Goal: Task Accomplishment & Management: Manage account settings

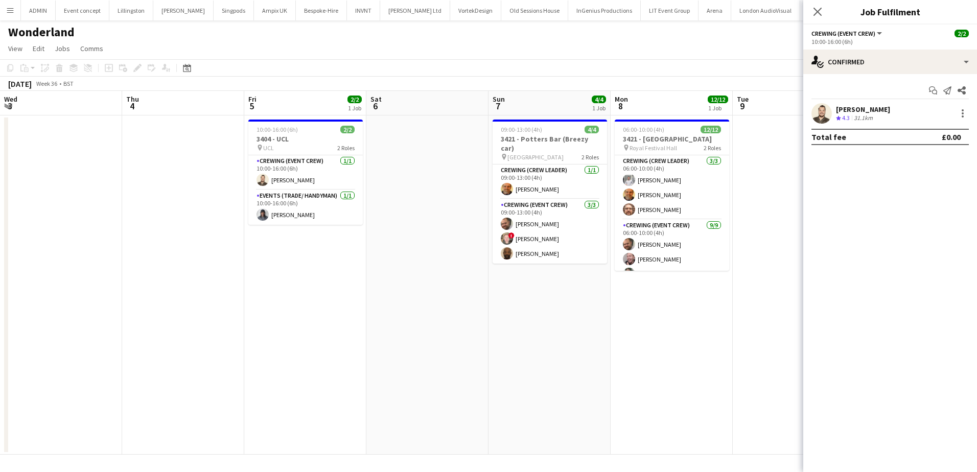
scroll to position [0, 230]
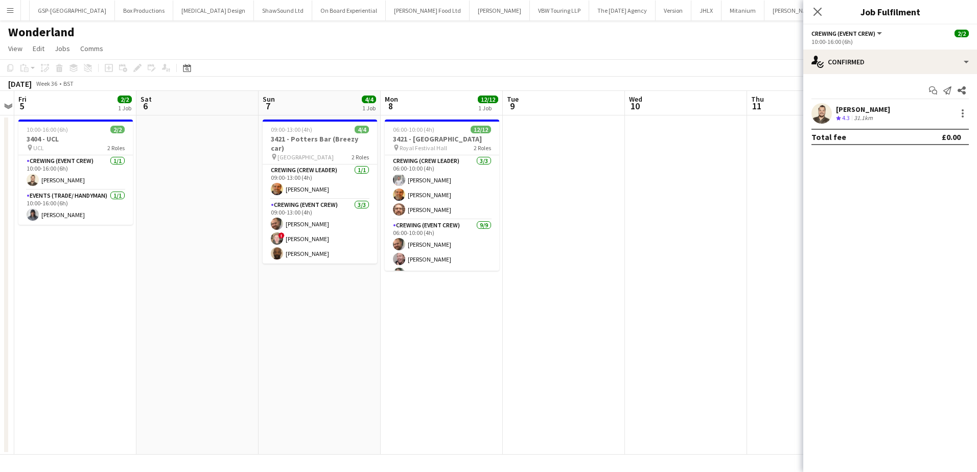
click at [634, 195] on app-date-cell at bounding box center [686, 284] width 122 height 339
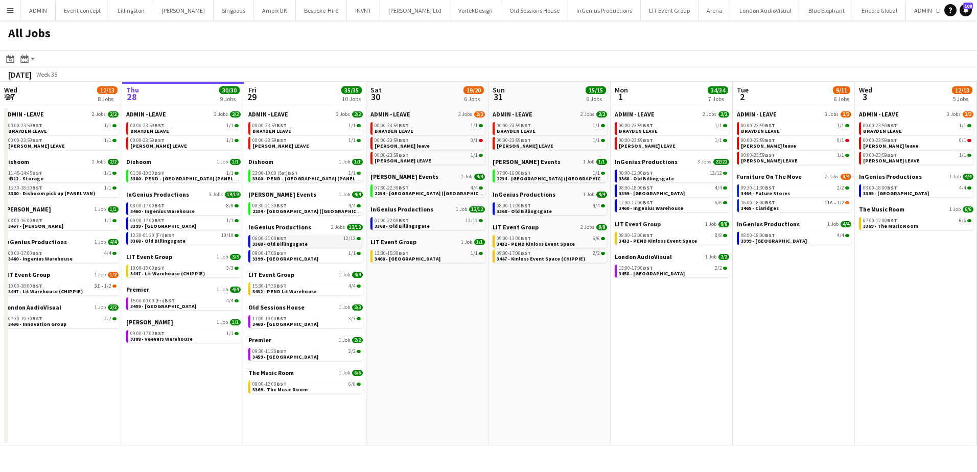
click at [301, 242] on span "3368 - Old Billingsgate" at bounding box center [279, 244] width 55 height 7
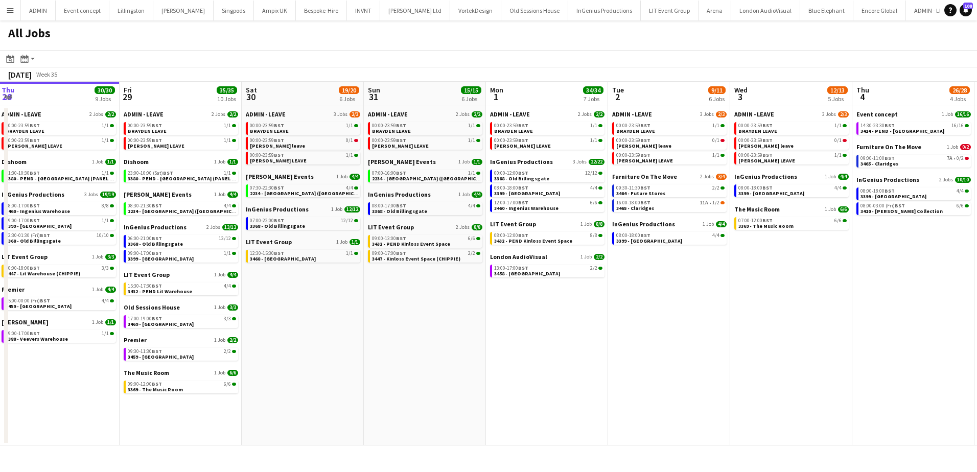
scroll to position [0, 288]
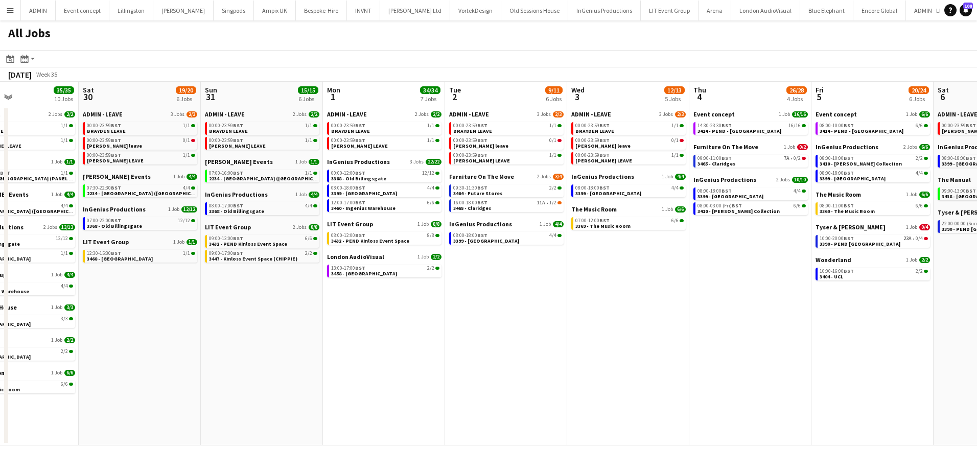
drag, startPoint x: 785, startPoint y: 287, endPoint x: 498, endPoint y: 242, distance: 291.1
click at [498, 242] on app-calendar-viewport "Wed 27 12/13 8 Jobs Thu 28 30/30 9 Jobs Fri 29 35/35 10 Jobs Sat 30 19/20 6 Job…" at bounding box center [488, 264] width 977 height 364
click at [754, 130] on span "3414 - PEND - [GEOGRAPHIC_DATA]" at bounding box center [739, 131] width 84 height 7
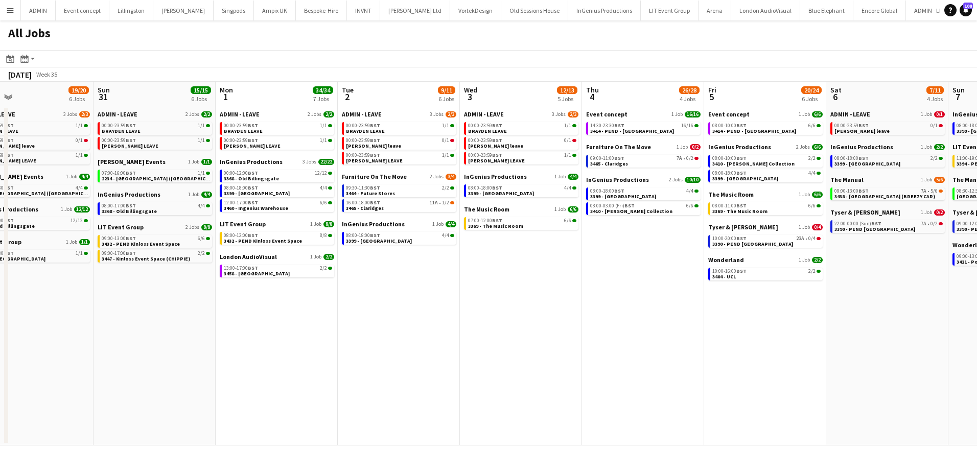
scroll to position [0, 401]
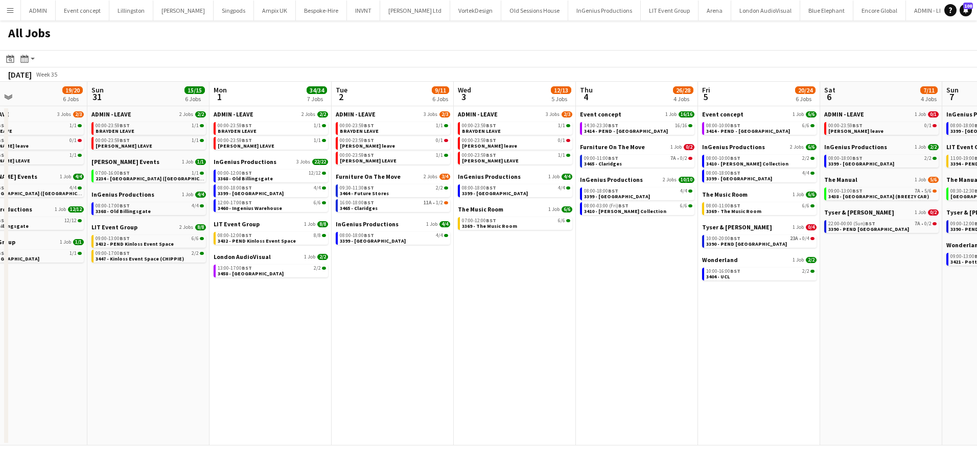
drag, startPoint x: 571, startPoint y: 278, endPoint x: 457, endPoint y: 275, distance: 113.5
click at [457, 275] on app-calendar-viewport "Wed 27 12/13 8 Jobs Thu 28 30/30 9 Jobs Fri 29 35/35 10 Jobs Sat 30 19/20 6 Job…" at bounding box center [488, 264] width 977 height 364
click at [601, 254] on app-date-cell "Event concept 1 Job 16/16 14:30-23:30 BST 16/16 3414 - PEND - Lancaster House F…" at bounding box center [637, 275] width 122 height 339
click at [38, 8] on button "ADMIN Close" at bounding box center [38, 11] width 35 height 20
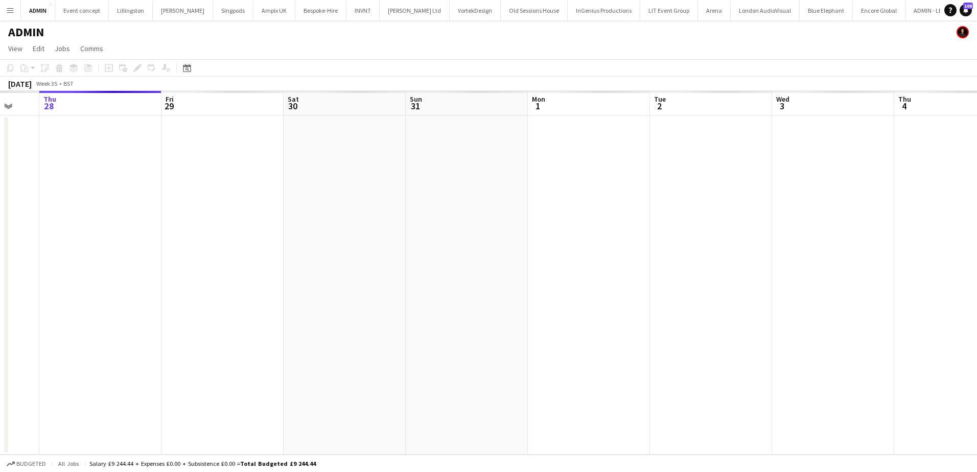
drag, startPoint x: 566, startPoint y: 203, endPoint x: 354, endPoint y: 198, distance: 212.6
click at [354, 198] on app-calendar-viewport "Mon 25 Tue 26 Wed 27 Thu 28 Fri 29 Sat 30 Sun 31 Mon 1 Tue 2 Wed 3 Thu 4 Fri 5 …" at bounding box center [488, 273] width 977 height 364
click at [521, 162] on app-date-cell at bounding box center [581, 284] width 122 height 339
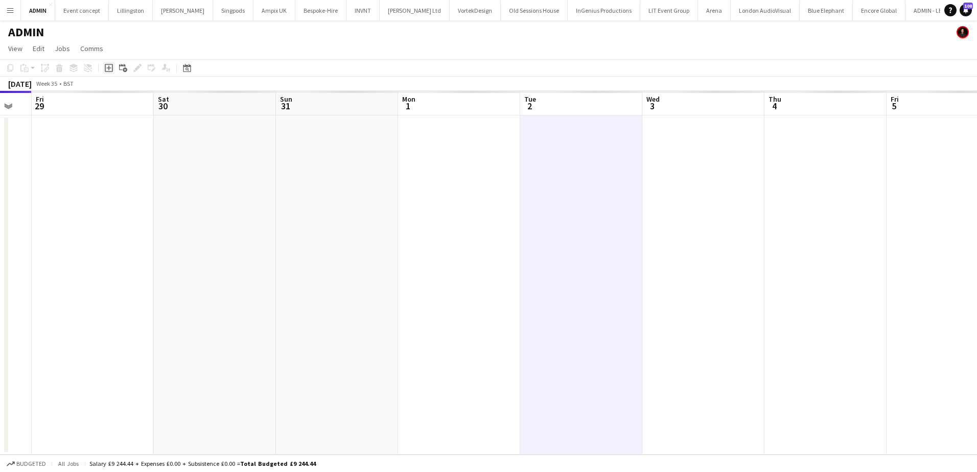
click at [110, 72] on icon at bounding box center [109, 68] width 8 height 8
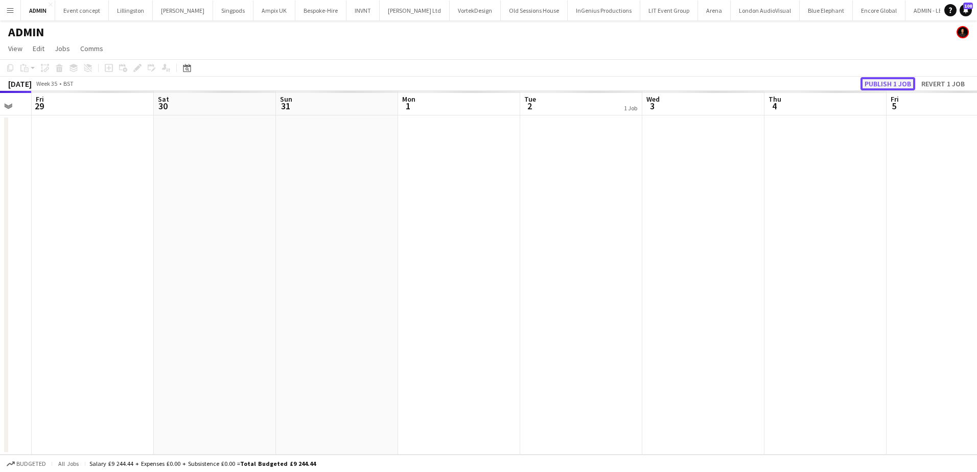
click at [891, 81] on button "Publish 1 job" at bounding box center [887, 83] width 55 height 13
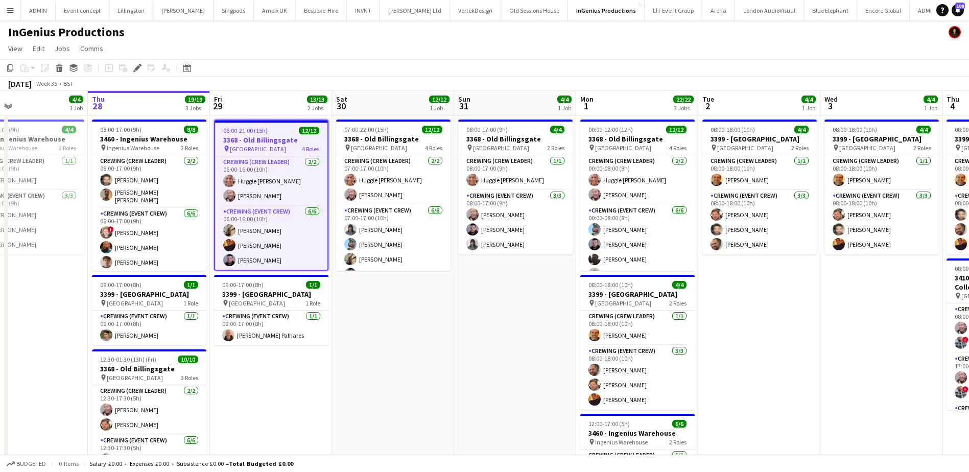
drag, startPoint x: 605, startPoint y: 331, endPoint x: 189, endPoint y: 312, distance: 416.8
click at [189, 312] on app-calendar-viewport "Sun 24 Mon 25 Tue 26 2/2 1 Job Wed 27 4/4 1 Job Thu 28 19/19 3 Jobs Fri 29 13/1…" at bounding box center [484, 343] width 969 height 505
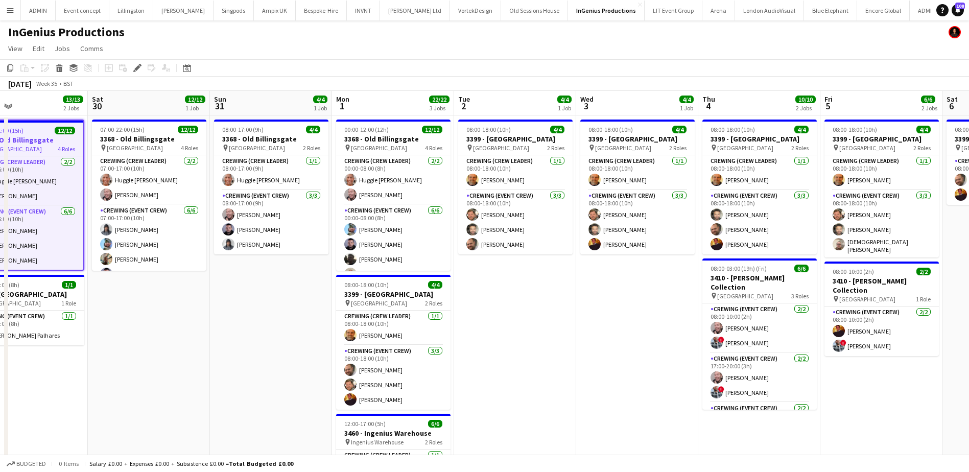
scroll to position [0, 402]
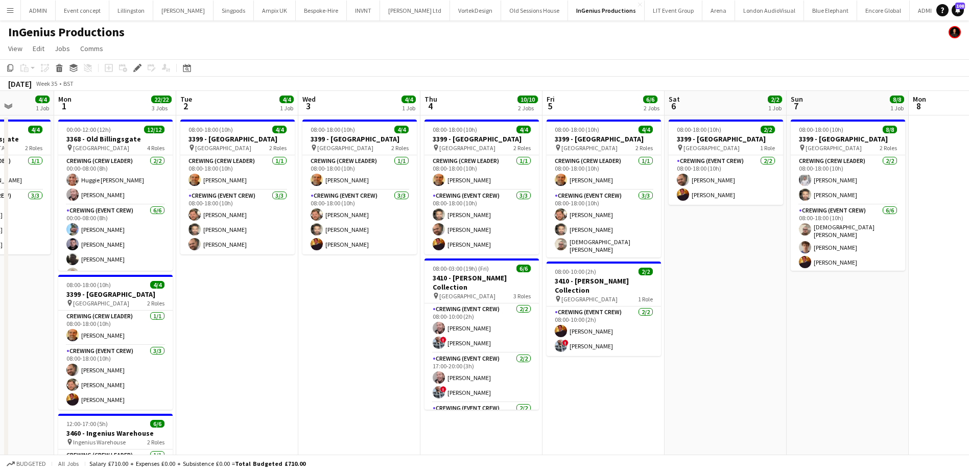
drag, startPoint x: 632, startPoint y: 367, endPoint x: 352, endPoint y: 331, distance: 282.8
click at [352, 331] on app-calendar-viewport "Fri 29 13/13 2 Jobs Sat 30 12/12 1 Job Sun 31 4/4 1 Job Mon 1 22/22 3 Jobs Tue …" at bounding box center [484, 343] width 969 height 505
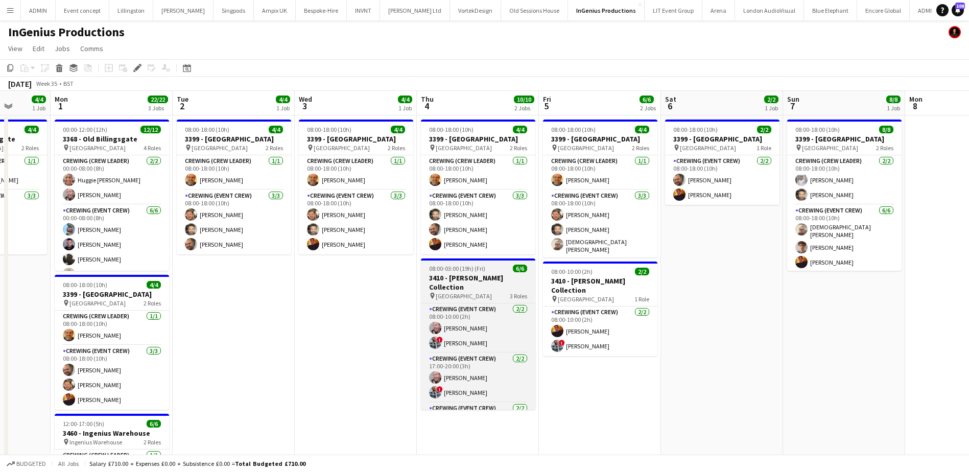
click at [448, 274] on h3 "3410 - [PERSON_NAME] Collection" at bounding box center [478, 282] width 114 height 18
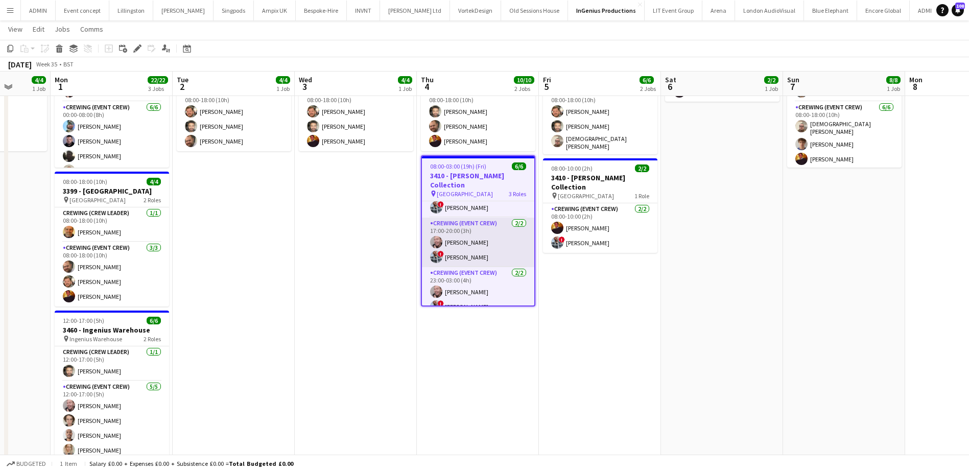
scroll to position [35, 0]
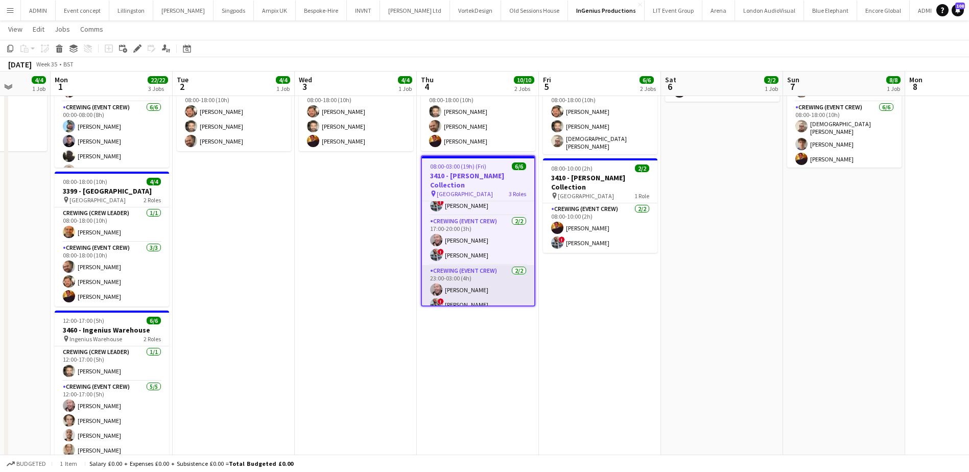
click at [477, 283] on app-card-role "Crewing (Event Crew) 2/2 23:00-03:00 (4h) Eldon Taylor ! Kieran Brooks" at bounding box center [478, 290] width 112 height 50
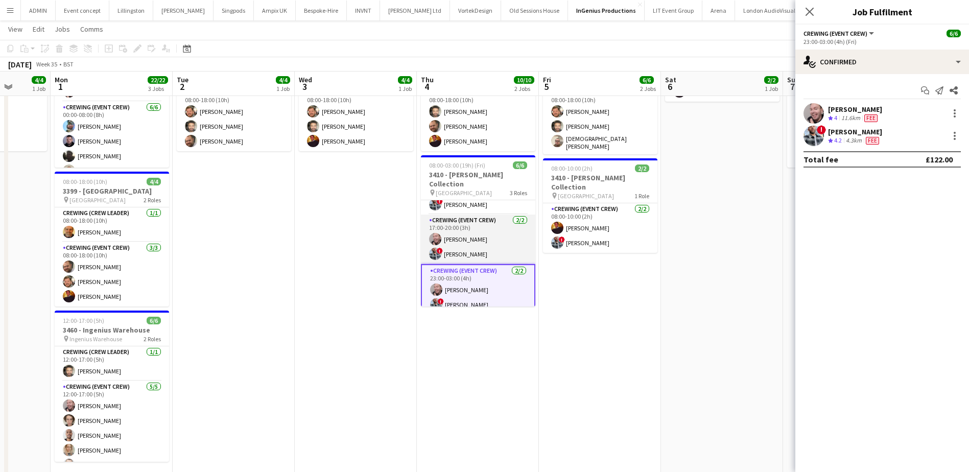
click at [500, 236] on app-card-role "Crewing (Event Crew) 2/2 17:00-20:00 (3h) Eldon Taylor ! Kieran Brooks" at bounding box center [478, 240] width 114 height 50
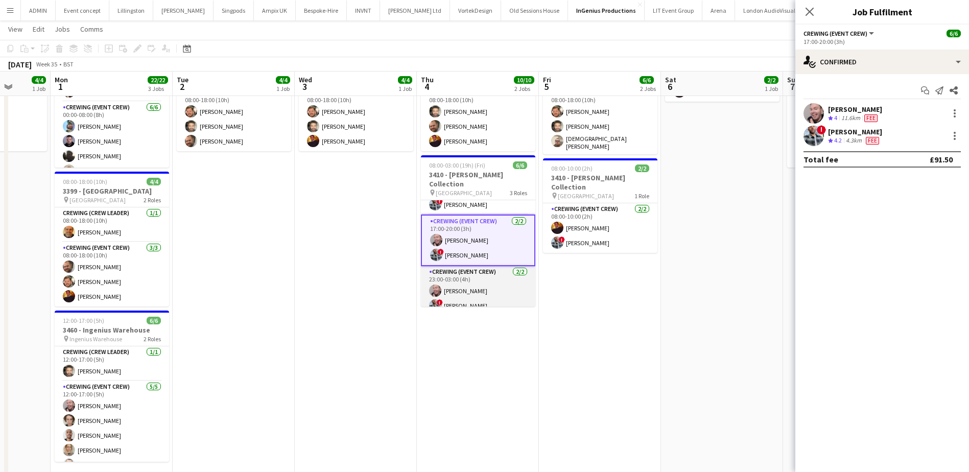
click at [476, 282] on app-card-role "Crewing (Event Crew) 2/2 23:00-03:00 (4h) Eldon Taylor ! Kieran Brooks" at bounding box center [478, 291] width 114 height 50
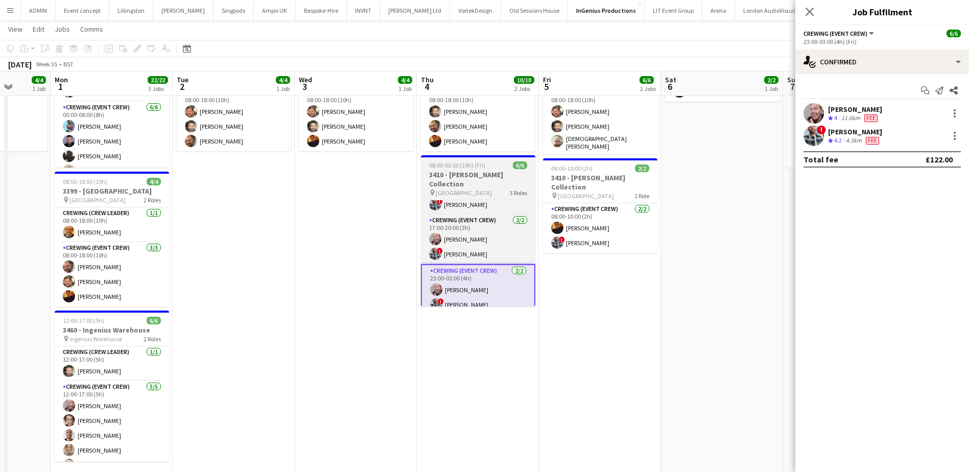
click at [445, 176] on h3 "3410 - [PERSON_NAME] Collection" at bounding box center [478, 179] width 114 height 18
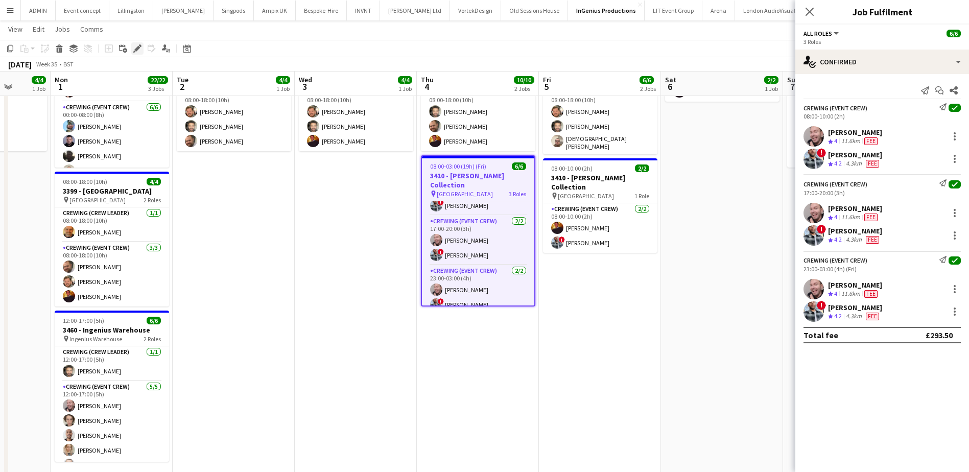
click at [139, 50] on icon "Edit" at bounding box center [137, 48] width 8 height 8
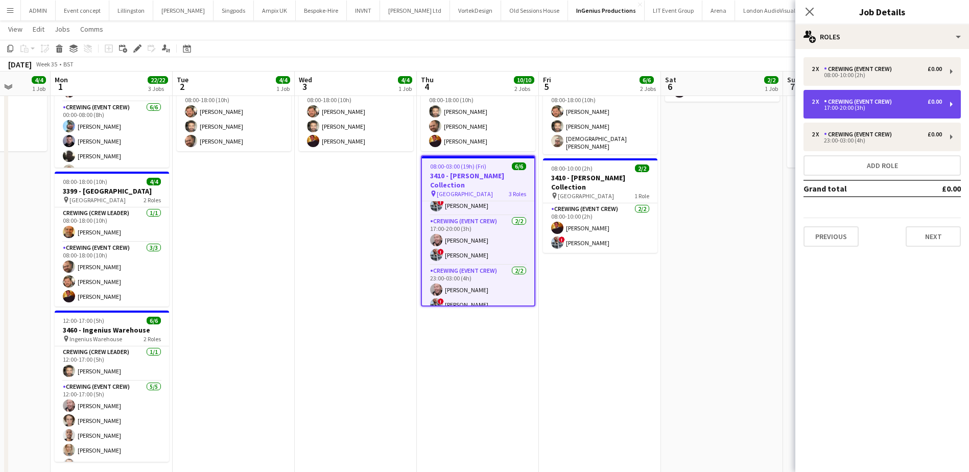
click at [878, 106] on div "17:00-20:00 (3h)" at bounding box center [877, 107] width 130 height 5
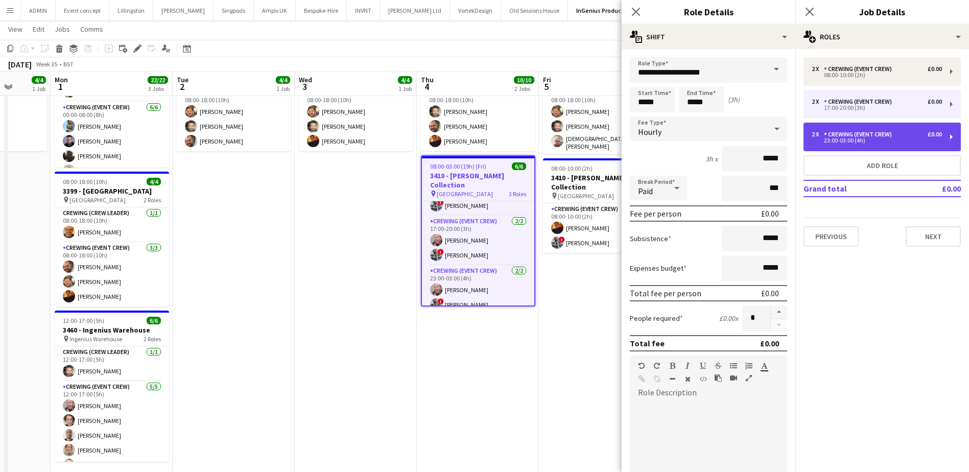
click at [850, 135] on div "Crewing (Event Crew)" at bounding box center [860, 134] width 72 height 7
type input "*****"
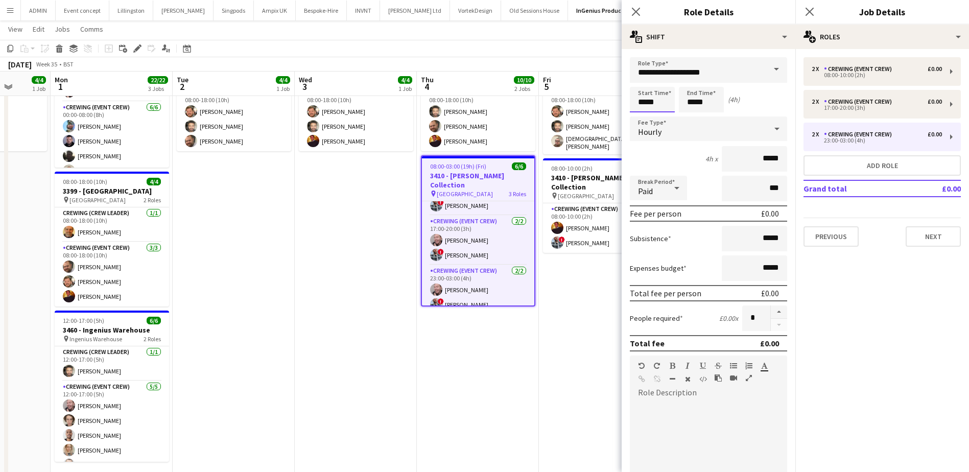
click at [639, 100] on input "*****" at bounding box center [652, 100] width 45 height 26
click at [644, 114] on div at bounding box center [642, 117] width 20 height 10
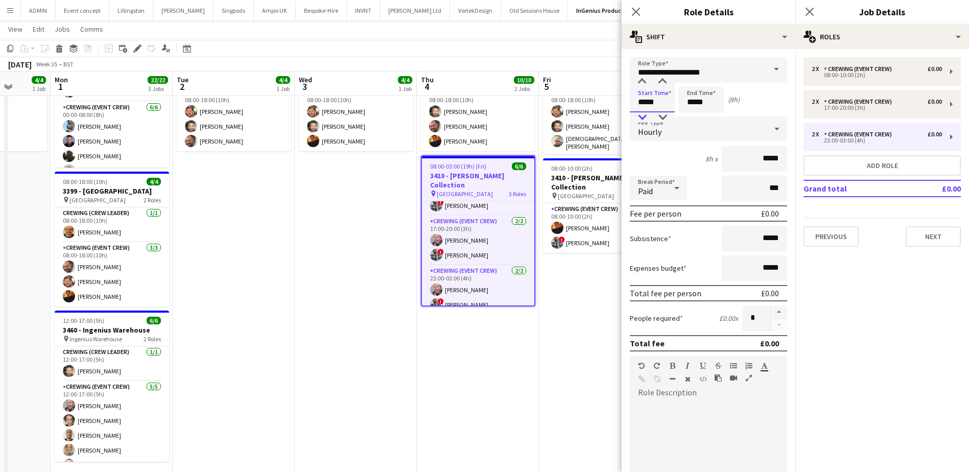
click at [644, 114] on div at bounding box center [642, 117] width 20 height 10
type input "*****"
click at [644, 114] on div at bounding box center [642, 117] width 20 height 10
click at [694, 106] on input "*****" at bounding box center [701, 100] width 45 height 26
click at [694, 116] on div at bounding box center [691, 117] width 20 height 10
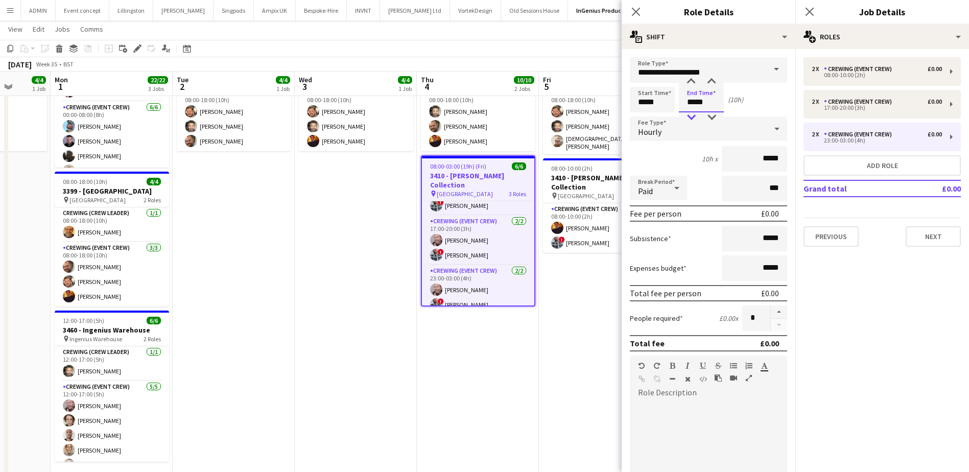
type input "*****"
click at [694, 116] on div at bounding box center [691, 117] width 20 height 10
click at [573, 260] on app-date-cell "08:00-18:00 (10h) 4/4 3399 - King's Observatory pin Richmond 2 Roles Crewing (C…" at bounding box center [600, 252] width 122 height 480
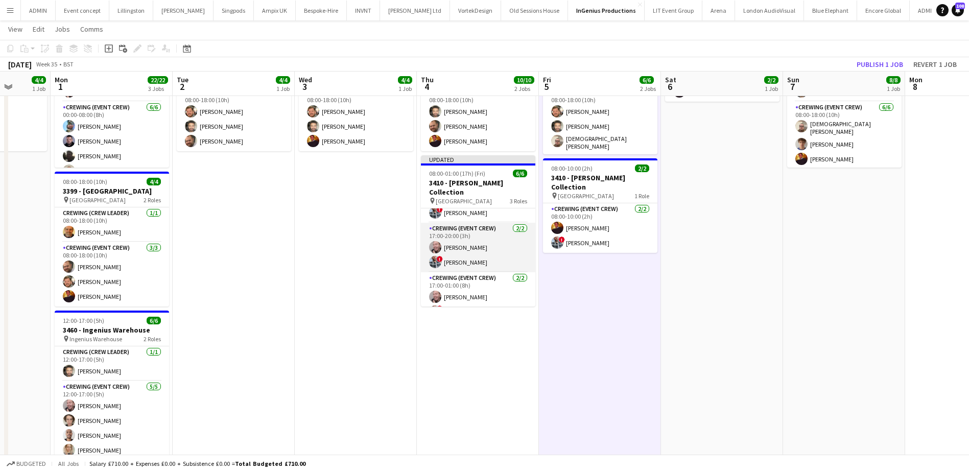
click at [492, 251] on app-card-role "Crewing (Event Crew) 2/2 17:00-20:00 (3h) Eldon Taylor ! Kieran Brooks" at bounding box center [478, 248] width 114 height 50
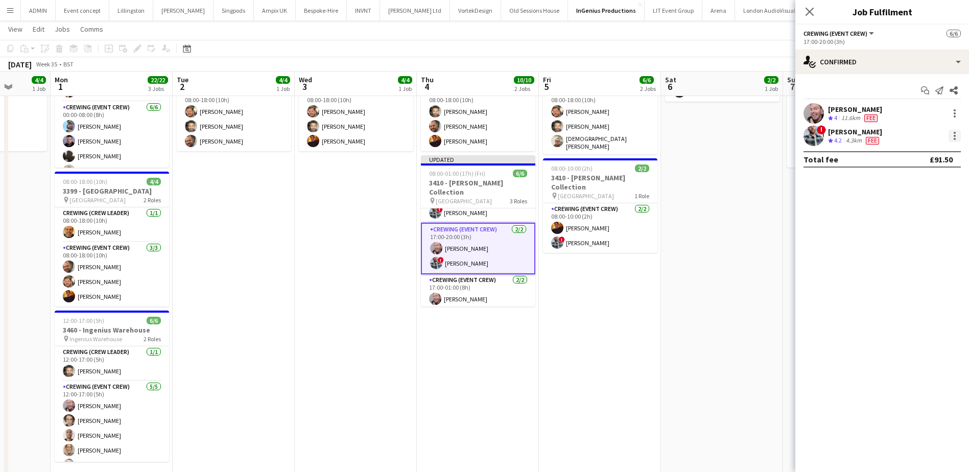
click at [954, 137] on div at bounding box center [955, 136] width 12 height 12
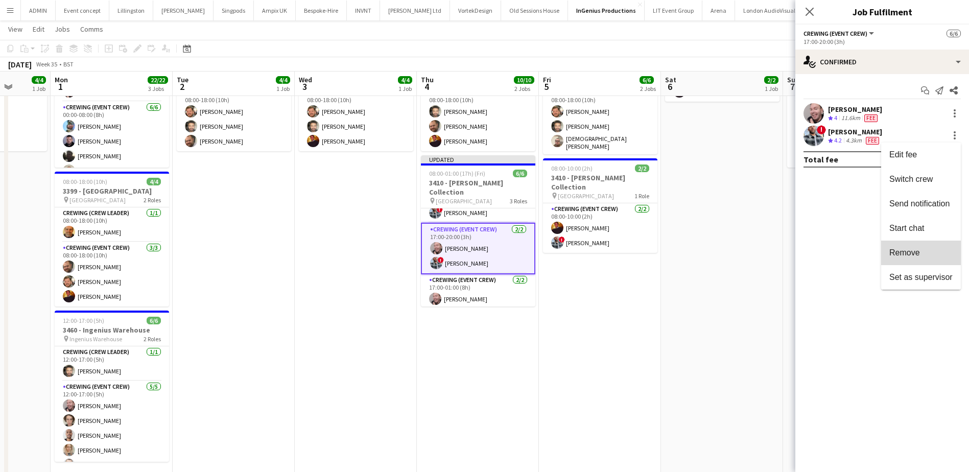
click at [920, 245] on button "Remove" at bounding box center [921, 253] width 80 height 25
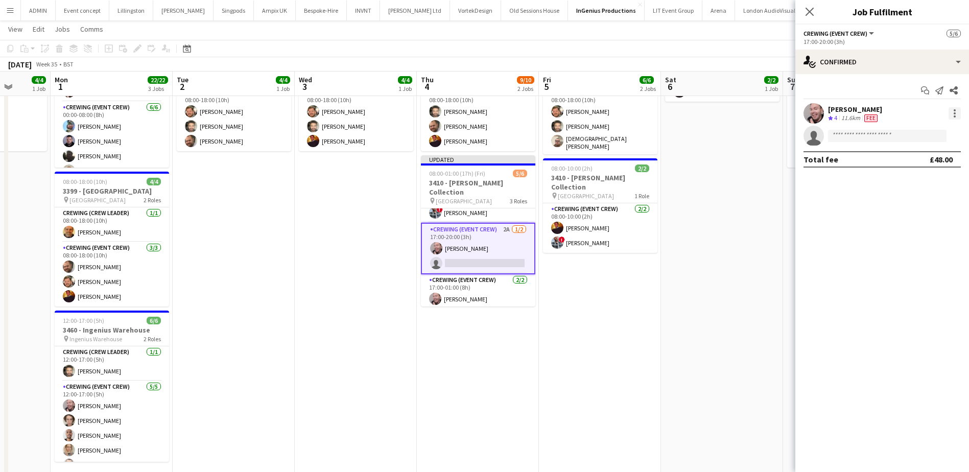
click at [955, 115] on div at bounding box center [955, 113] width 12 height 12
click at [926, 232] on span "Remove" at bounding box center [921, 230] width 63 height 9
click at [605, 287] on app-date-cell "08:00-18:00 (10h) 4/4 3399 - King's Observatory pin Richmond 2 Roles Crewing (C…" at bounding box center [600, 252] width 122 height 480
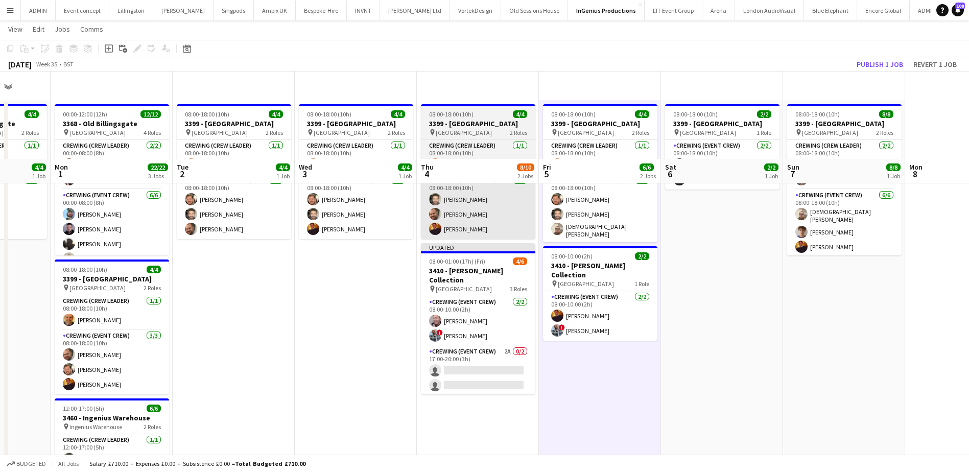
scroll to position [0, 0]
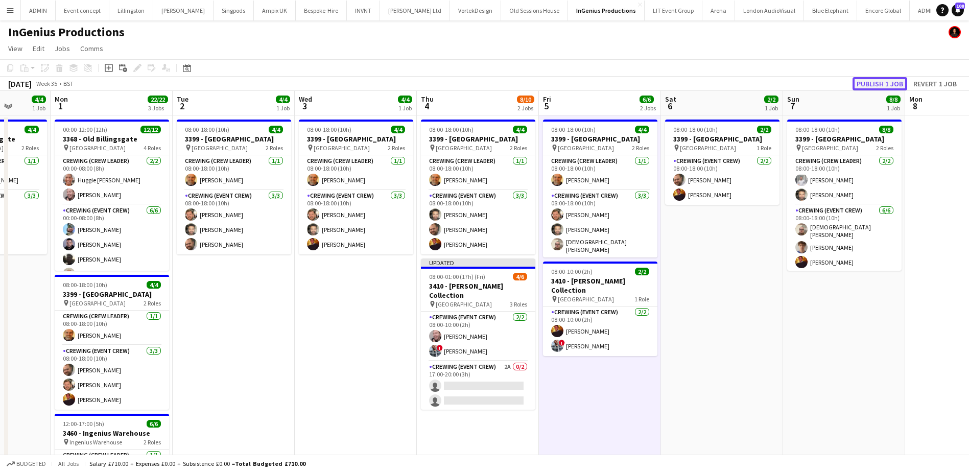
click at [866, 88] on button "Publish 1 job" at bounding box center [880, 83] width 55 height 13
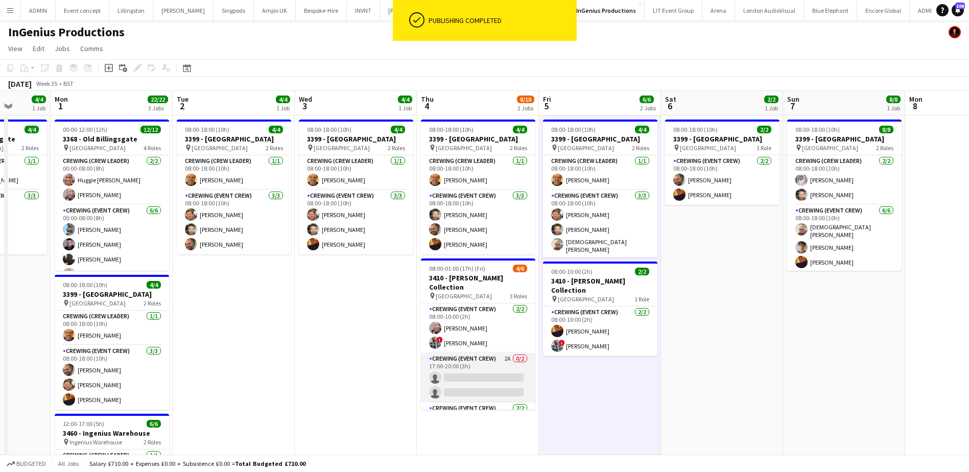
click at [473, 371] on app-card-role "Crewing (Event Crew) 2A 0/2 17:00-20:00 (3h) single-neutral-actions single-neut…" at bounding box center [478, 378] width 114 height 50
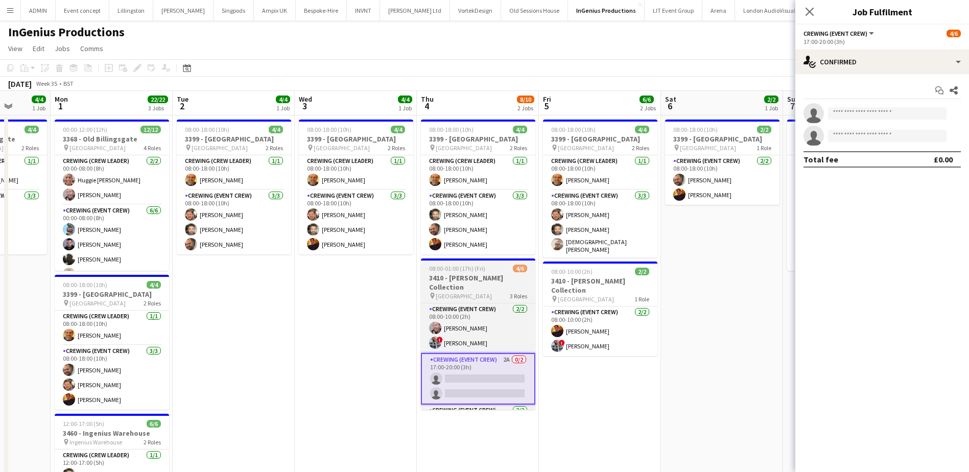
click at [474, 273] on h3 "3410 - [PERSON_NAME] Collection" at bounding box center [478, 282] width 114 height 18
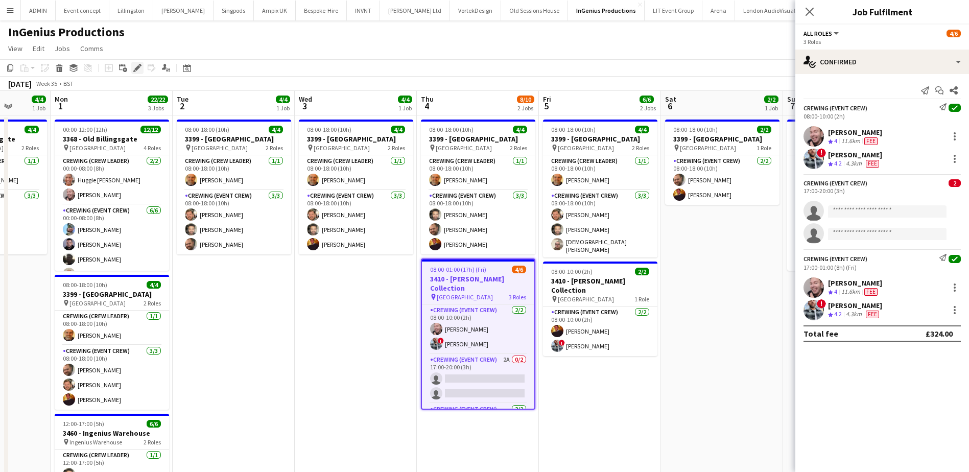
click at [140, 68] on icon "Edit" at bounding box center [137, 68] width 8 height 8
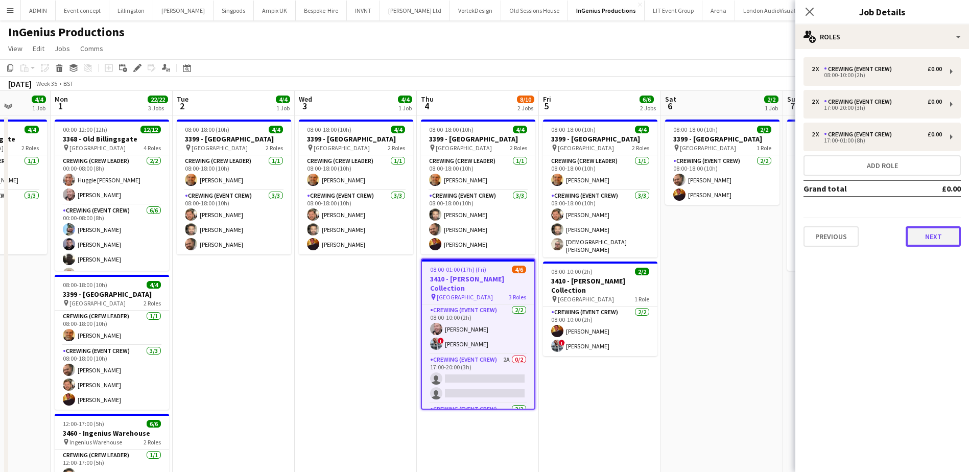
click at [923, 230] on button "Next" at bounding box center [933, 236] width 55 height 20
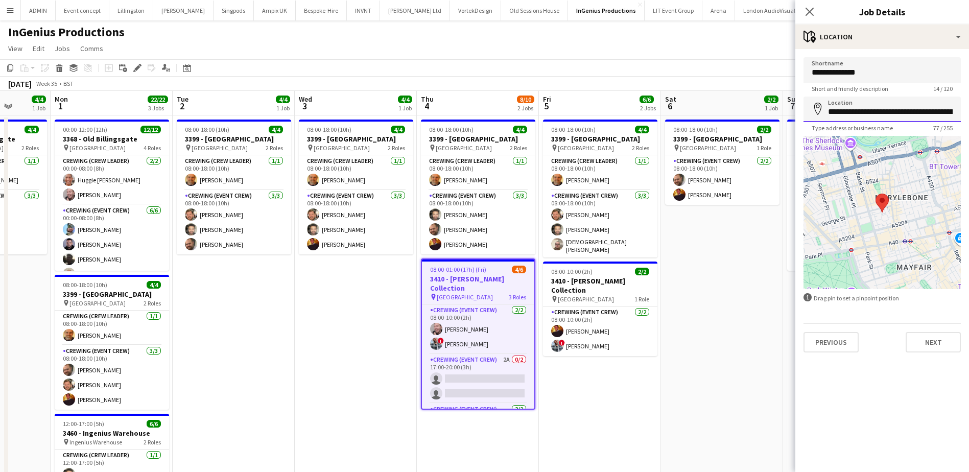
click at [877, 114] on input "**********" at bounding box center [882, 110] width 157 height 26
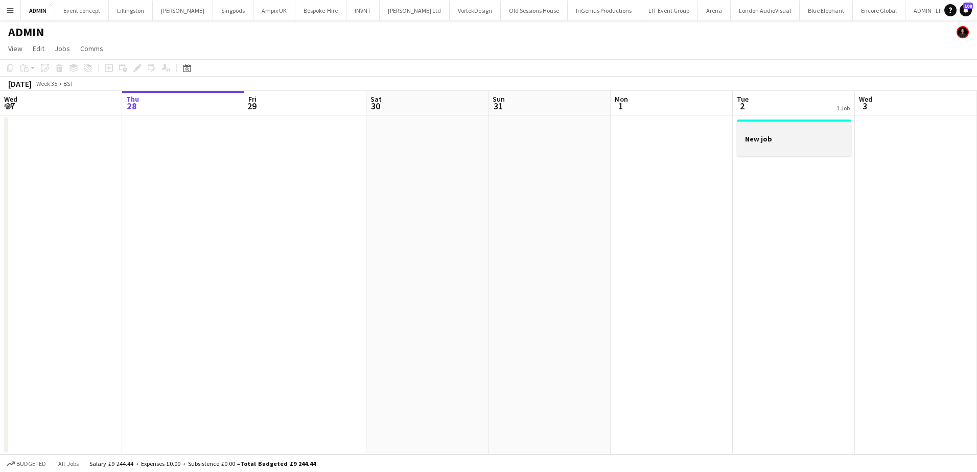
click at [768, 132] on div at bounding box center [794, 130] width 114 height 8
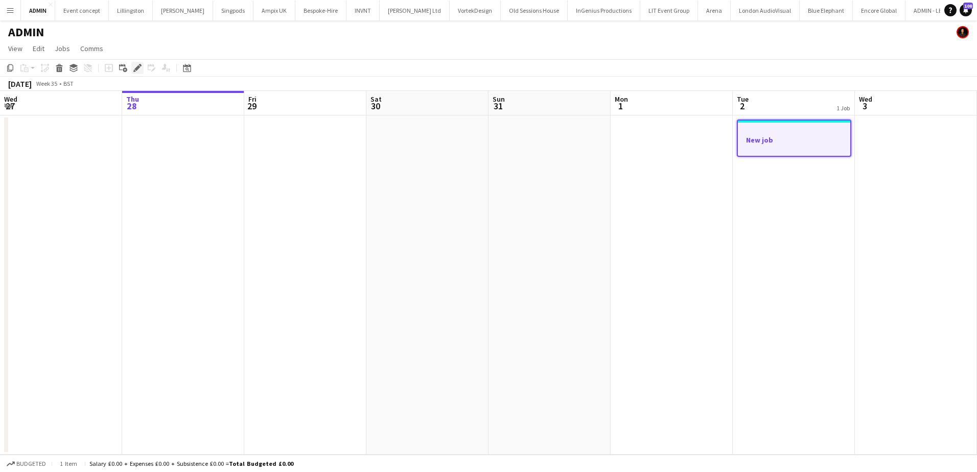
click at [133, 69] on icon "Edit" at bounding box center [137, 68] width 8 height 8
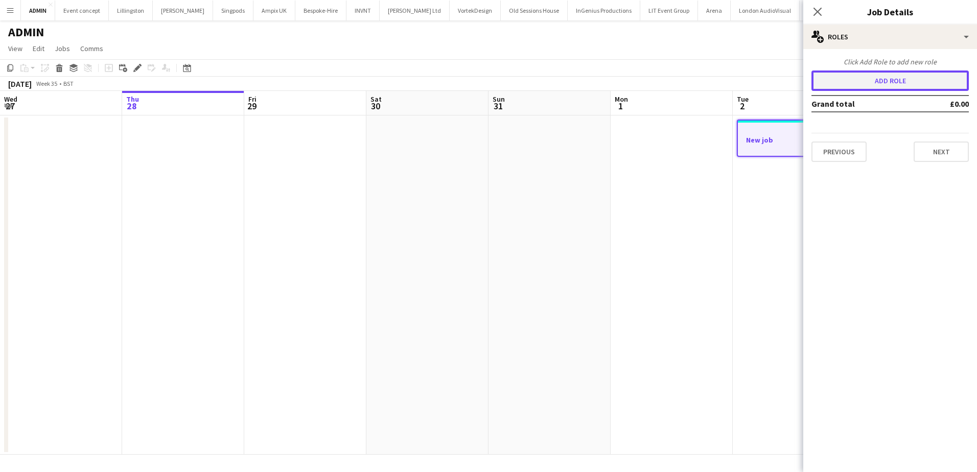
click at [870, 80] on button "Add role" at bounding box center [889, 81] width 157 height 20
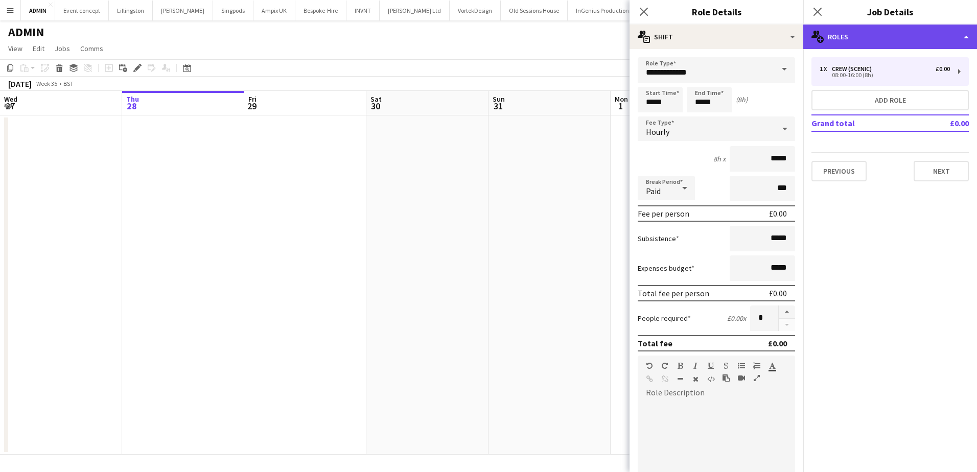
click at [866, 34] on div "multiple-users-add Roles" at bounding box center [890, 37] width 174 height 25
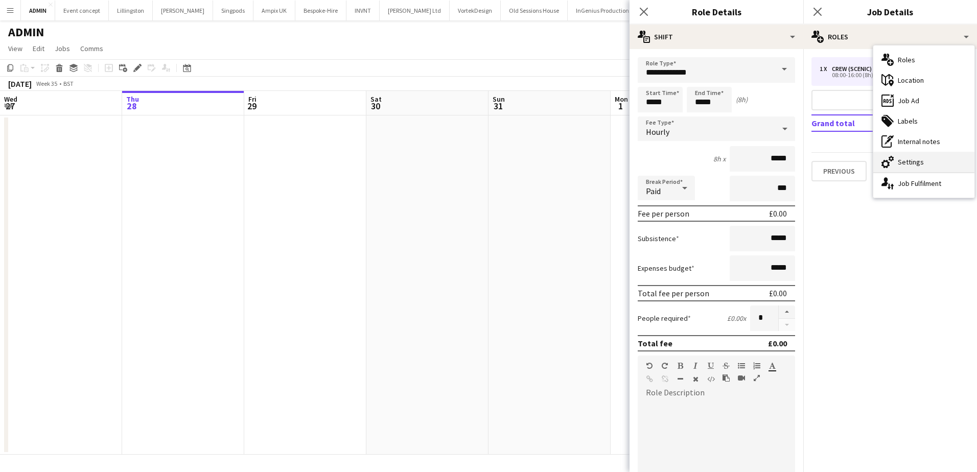
click at [905, 156] on div "cog-double-3 Settings" at bounding box center [923, 162] width 101 height 20
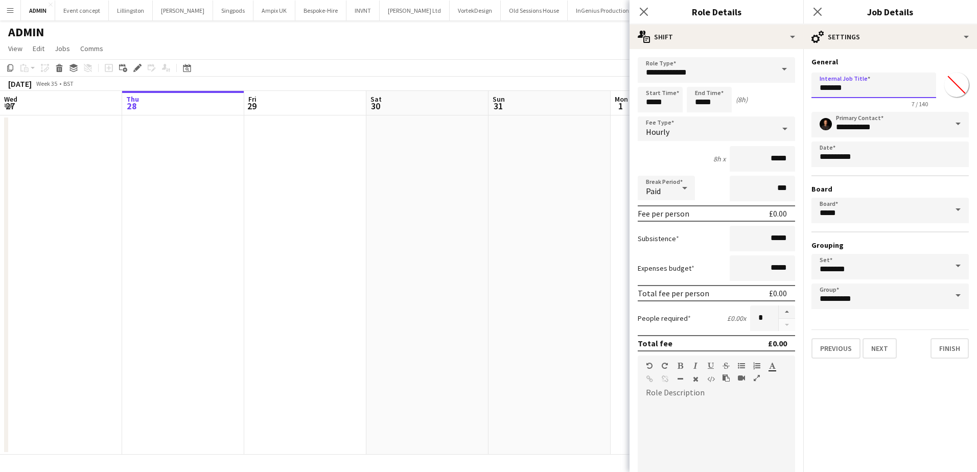
click at [843, 87] on input "*******" at bounding box center [873, 86] width 125 height 26
type input "**********"
click at [885, 354] on button "Next" at bounding box center [879, 348] width 34 height 20
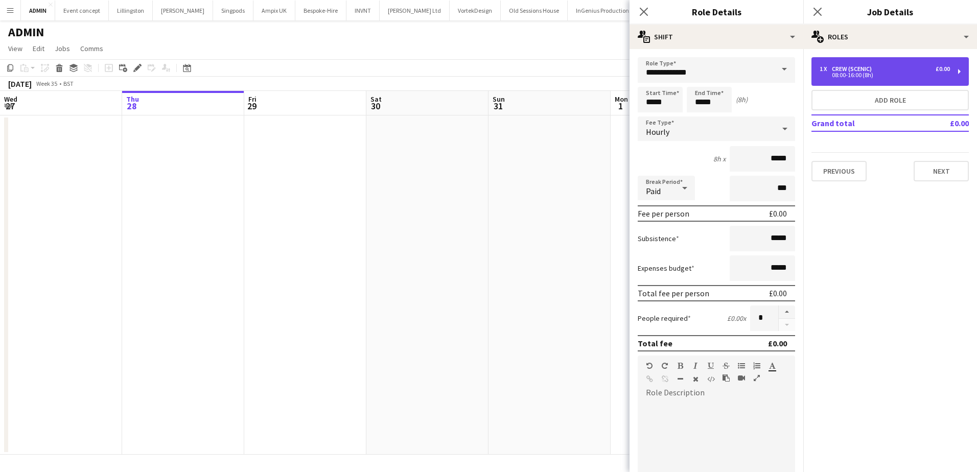
click at [889, 73] on div "08:00-16:00 (8h)" at bounding box center [885, 75] width 130 height 5
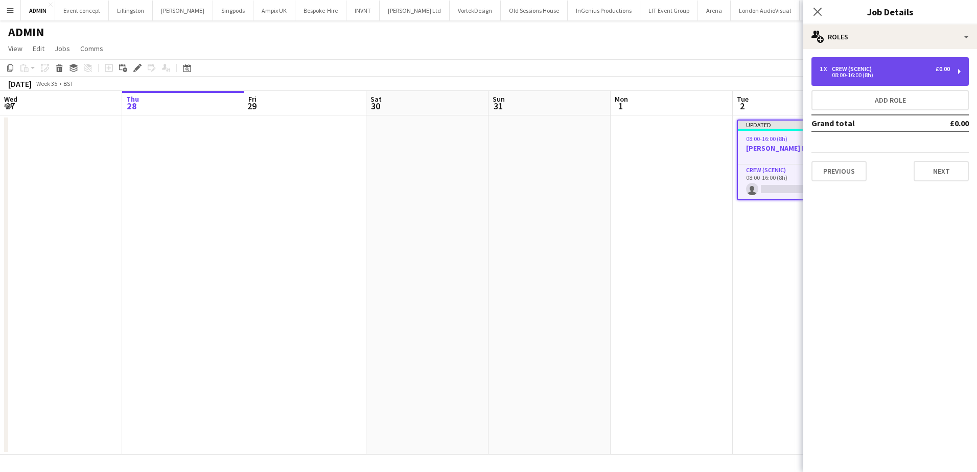
click at [891, 77] on div "08:00-16:00 (8h)" at bounding box center [885, 75] width 130 height 5
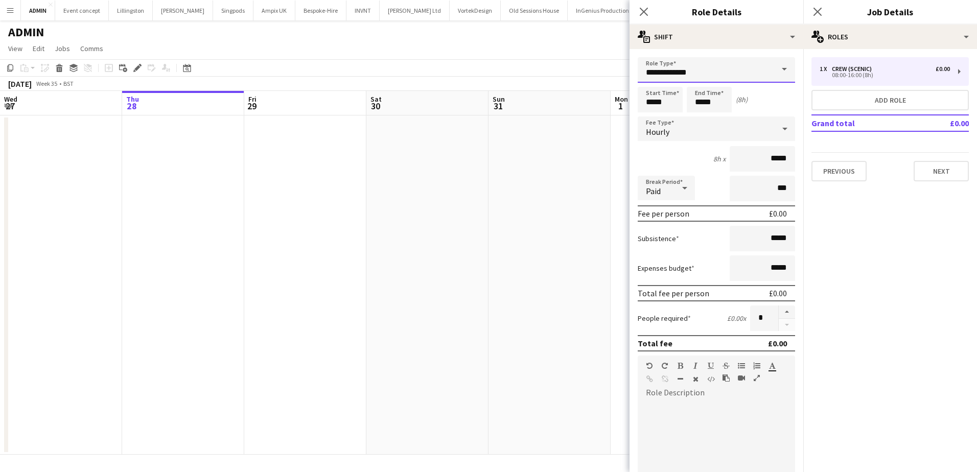
click at [721, 66] on input "**********" at bounding box center [716, 70] width 157 height 26
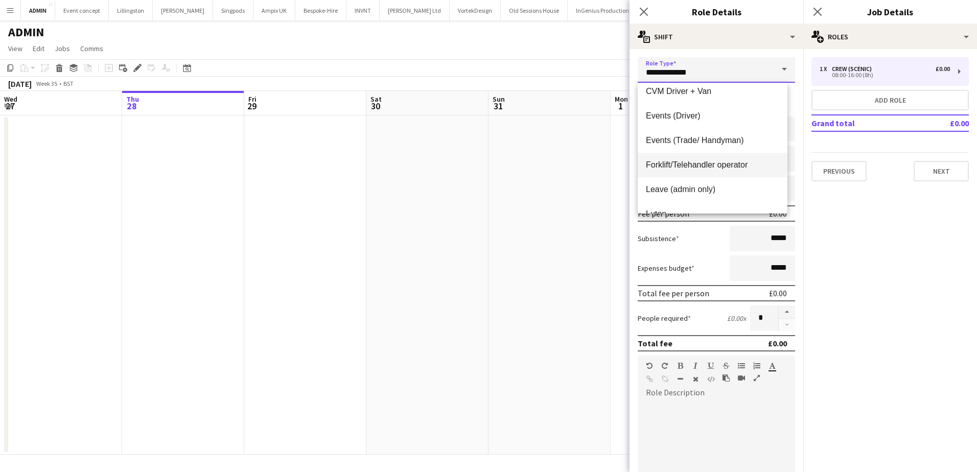
scroll to position [204, 0]
click at [717, 182] on mat-option "Leave (admin only)" at bounding box center [713, 189] width 150 height 25
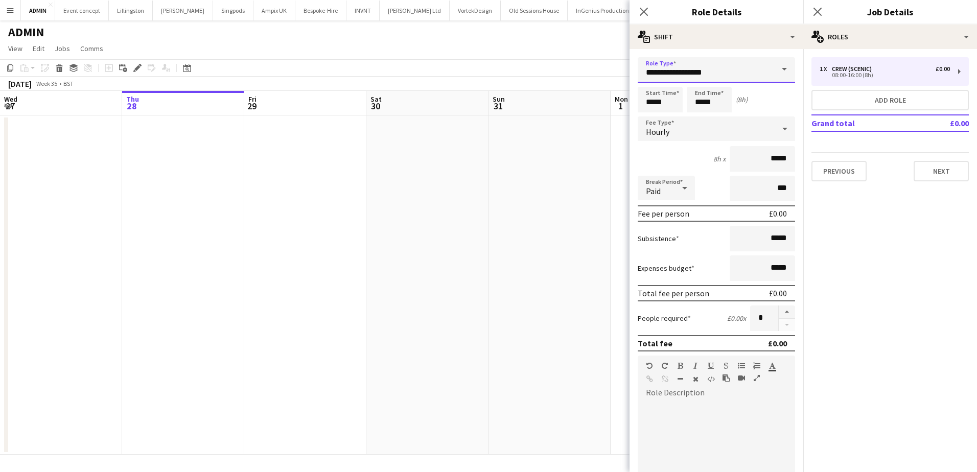
click at [723, 73] on input "**********" at bounding box center [716, 70] width 157 height 26
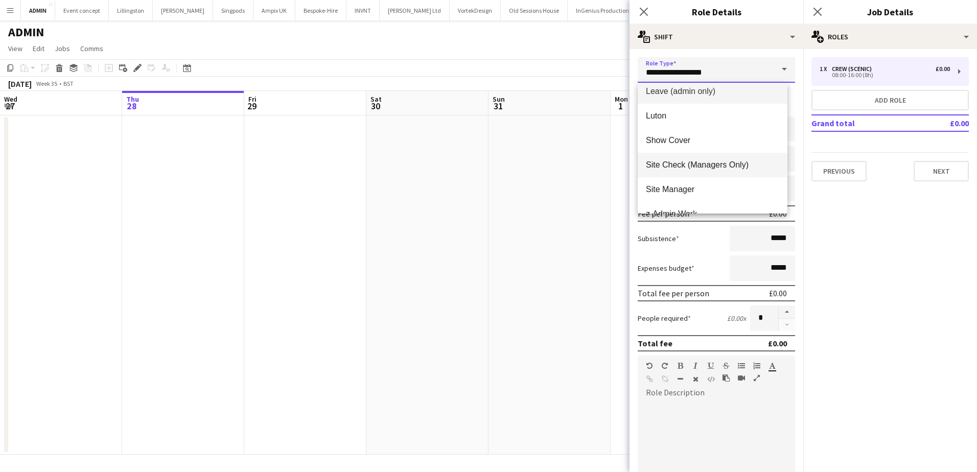
scroll to position [319, 0]
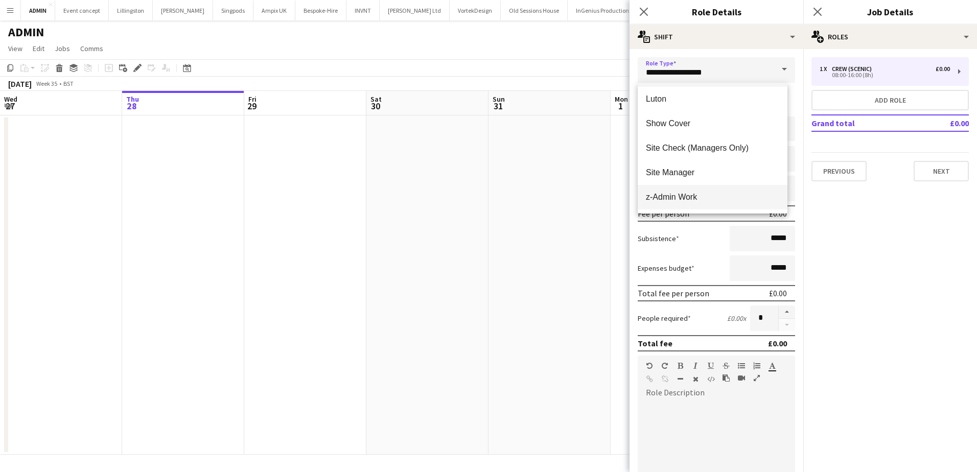
click at [697, 192] on span "z-Admin Work" at bounding box center [712, 197] width 133 height 10
type input "**********"
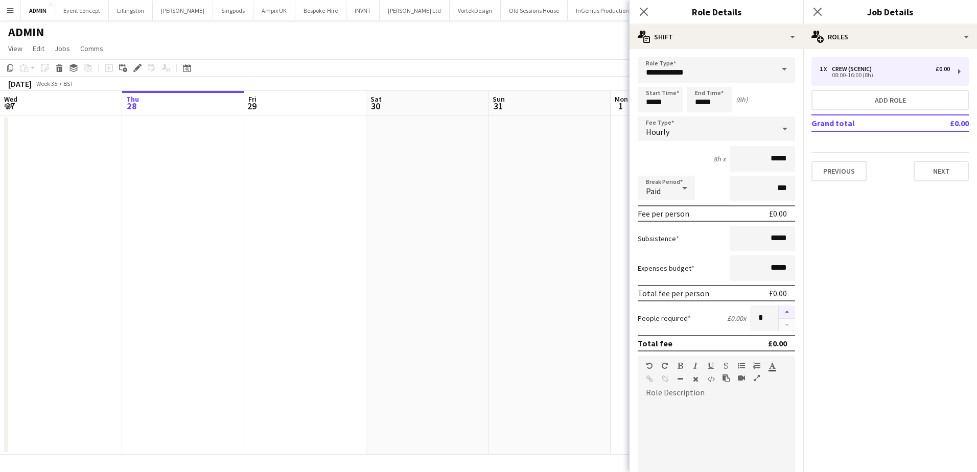
click at [779, 313] on button "button" at bounding box center [787, 312] width 16 height 13
type input "*"
drag, startPoint x: 649, startPoint y: 102, endPoint x: 649, endPoint y: 91, distance: 10.2
click at [649, 101] on input "*****" at bounding box center [660, 100] width 45 height 26
click at [651, 82] on div at bounding box center [650, 82] width 20 height 10
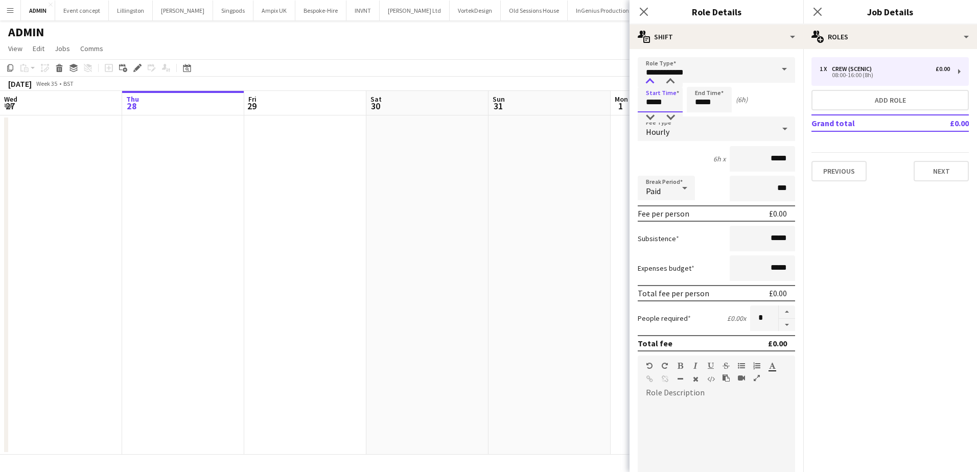
click at [651, 82] on div at bounding box center [650, 82] width 20 height 10
type input "*****"
click at [650, 116] on div at bounding box center [650, 117] width 20 height 10
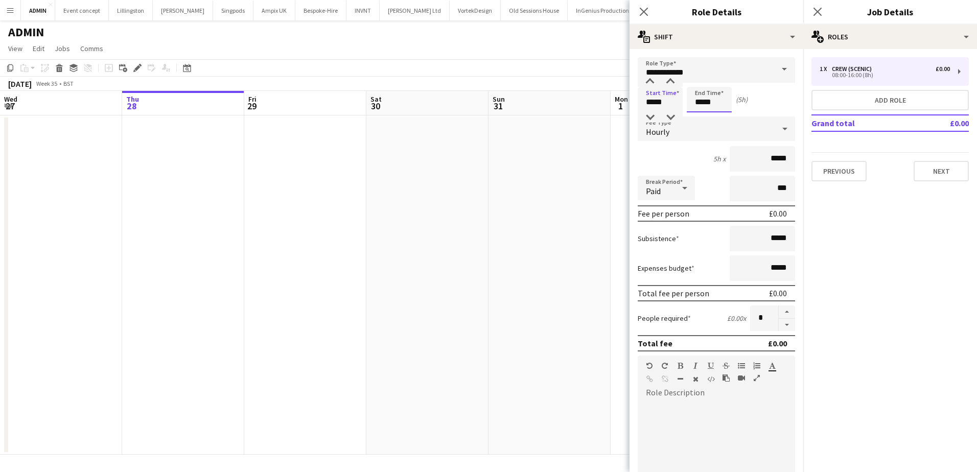
click at [709, 103] on input "*****" at bounding box center [709, 100] width 45 height 26
click at [698, 114] on div at bounding box center [699, 117] width 20 height 10
type input "*****"
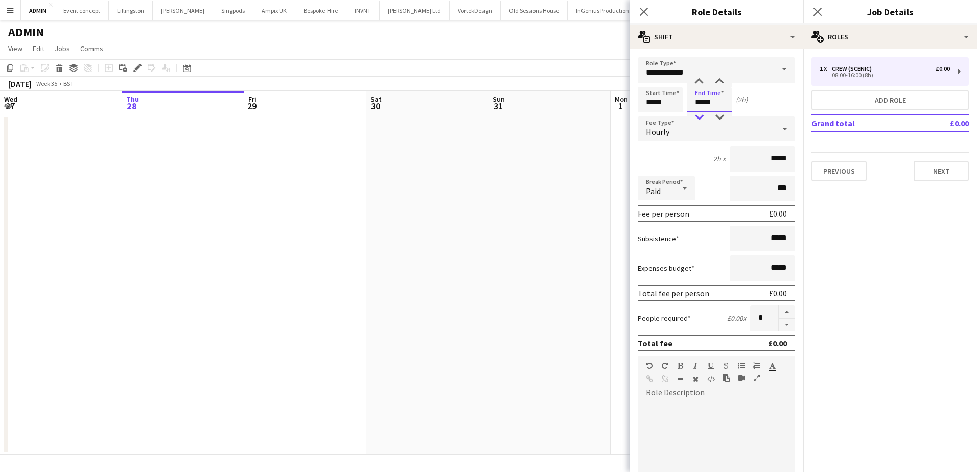
click at [698, 114] on div at bounding box center [699, 117] width 20 height 10
click at [923, 166] on button "Next" at bounding box center [941, 171] width 55 height 20
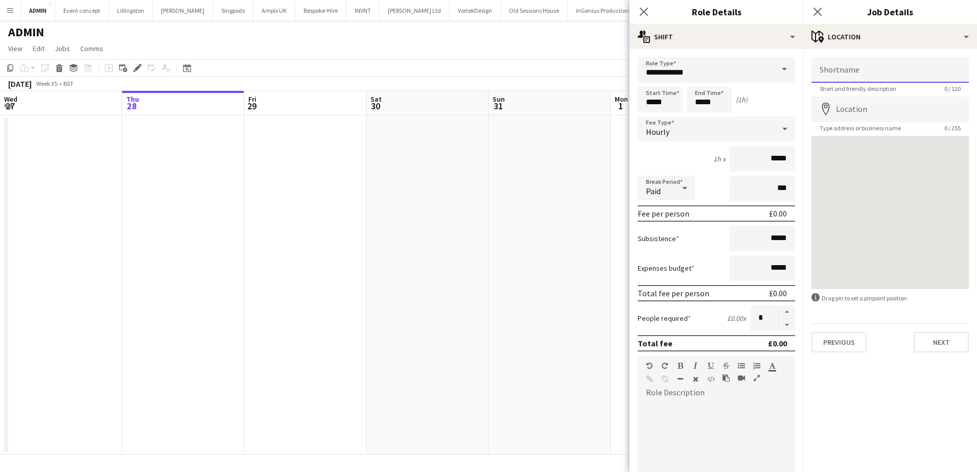
click at [833, 80] on input "Shortname" at bounding box center [889, 70] width 157 height 26
click at [925, 338] on button "Next" at bounding box center [941, 342] width 55 height 20
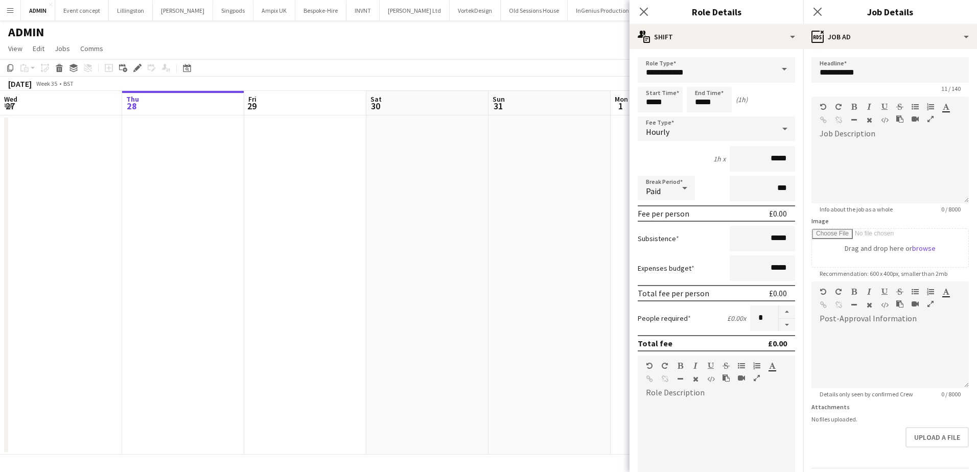
click at [605, 260] on app-date-cell at bounding box center [549, 284] width 122 height 339
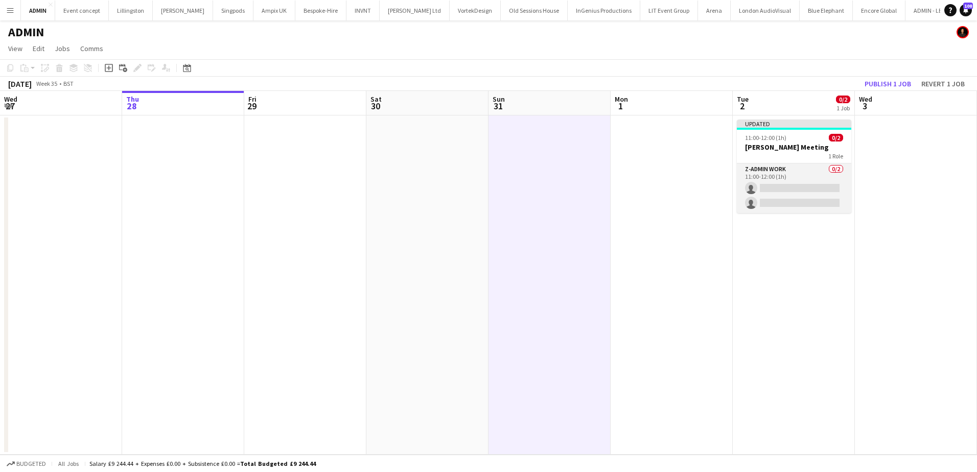
click at [774, 205] on app-card-role "z-Admin Work 0/2 11:00-12:00 (1h) single-neutral-actions single-neutral-actions" at bounding box center [794, 188] width 114 height 50
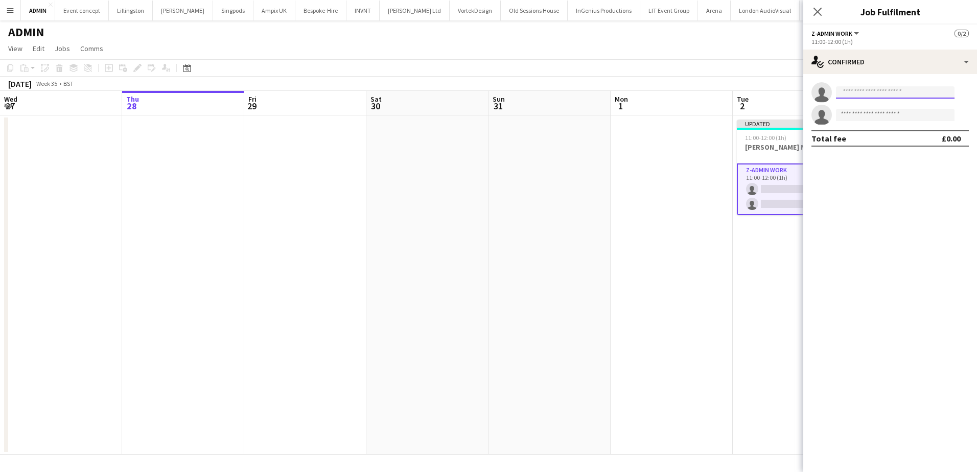
click at [872, 98] on input at bounding box center [895, 92] width 119 height 12
type input "***"
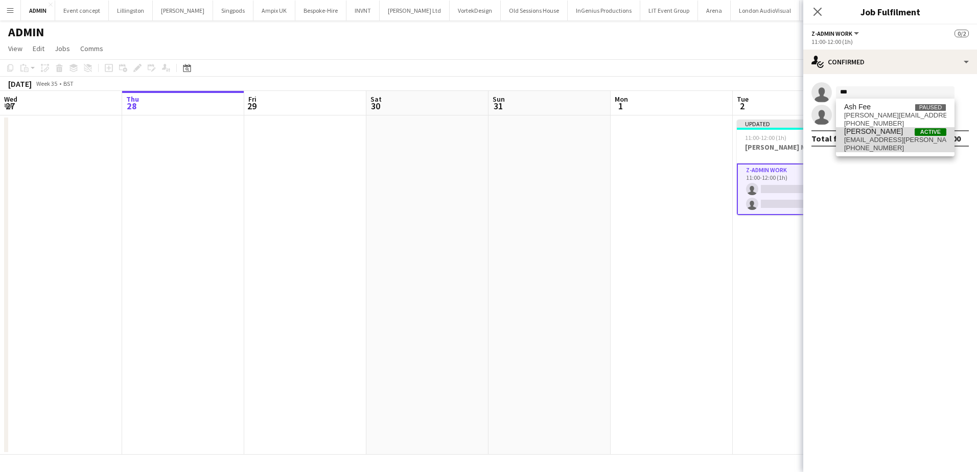
click at [893, 143] on span "ash.grimmer@gmail.com" at bounding box center [895, 140] width 102 height 8
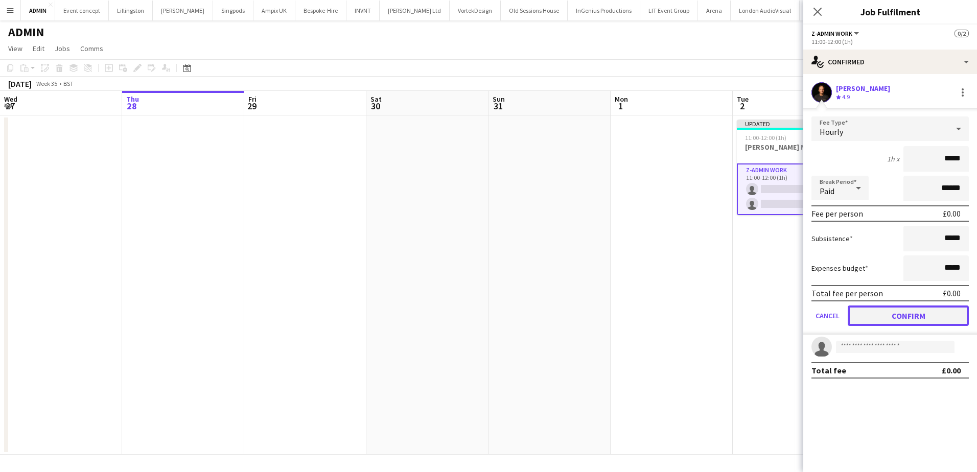
click at [881, 313] on button "Confirm" at bounding box center [908, 316] width 121 height 20
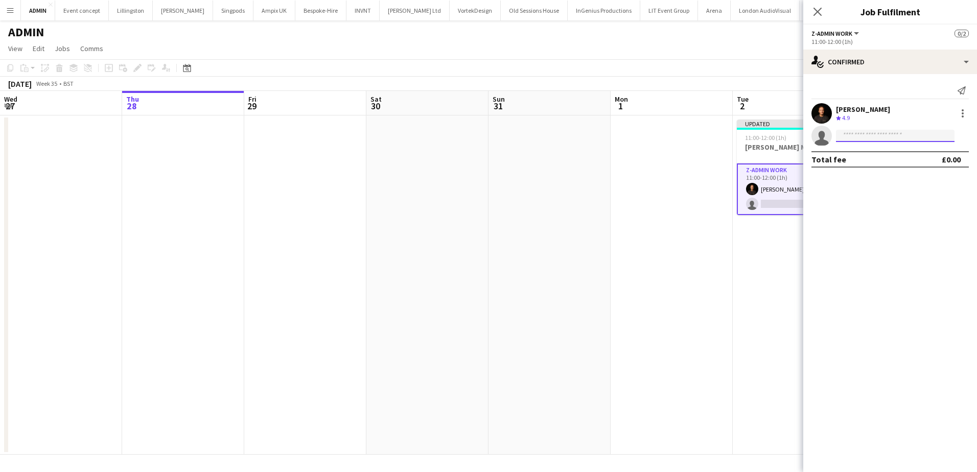
click at [848, 134] on input at bounding box center [895, 136] width 119 height 12
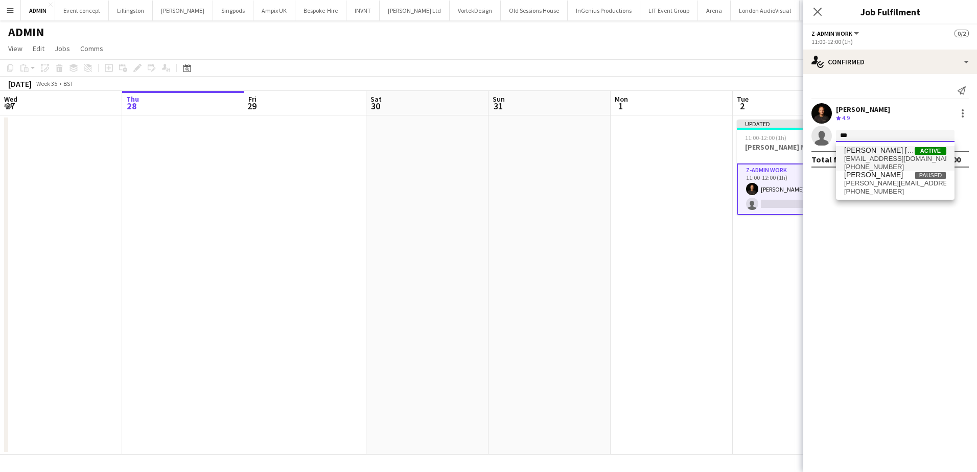
type input "***"
click at [876, 154] on span "Jason John Aspinall" at bounding box center [879, 150] width 71 height 9
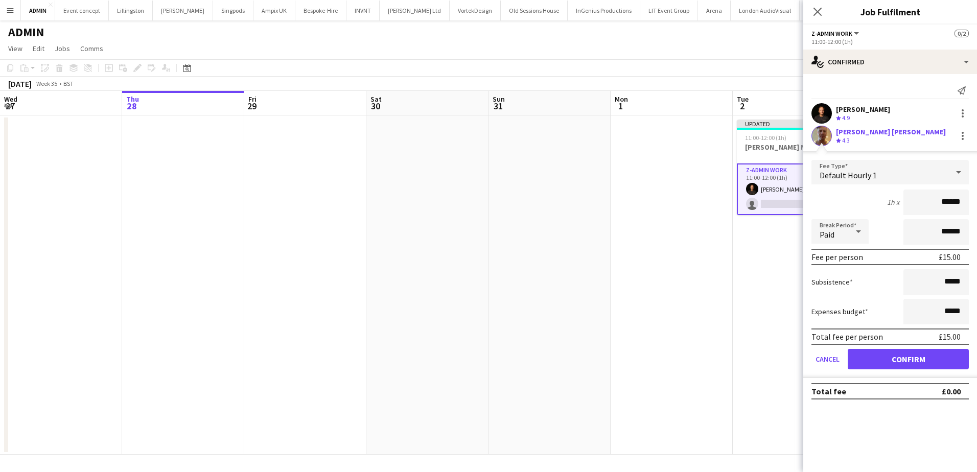
drag, startPoint x: 933, startPoint y: 211, endPoint x: 976, endPoint y: 205, distance: 43.8
click at [976, 205] on html "Menu Boards Boards Boards All jobs Status Workforce Workforce My Workforce Recr…" at bounding box center [488, 236] width 977 height 472
type input "**"
click at [922, 368] on button "Confirm" at bounding box center [908, 359] width 121 height 20
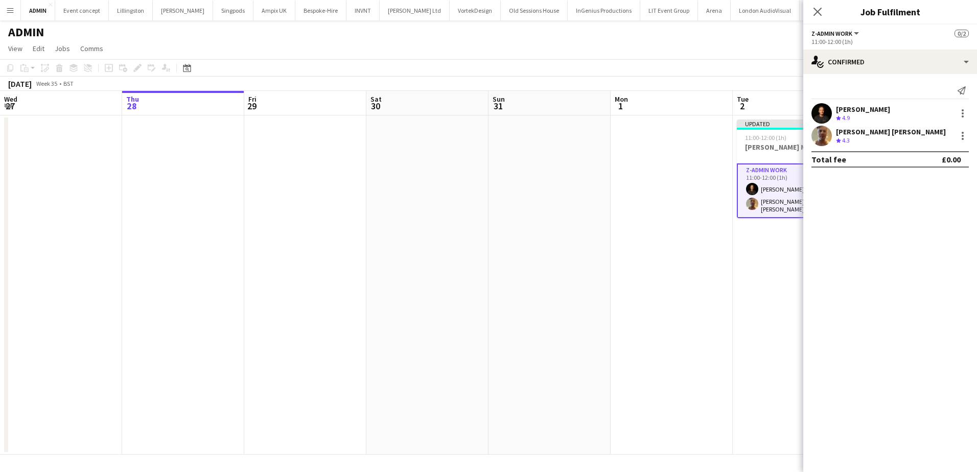
click at [756, 274] on app-date-cell "Updated 11:00-12:00 (1h) 2/2 Jay Meeting 1 Role z-Admin Work 2/2 11:00-12:00 (1…" at bounding box center [794, 284] width 122 height 339
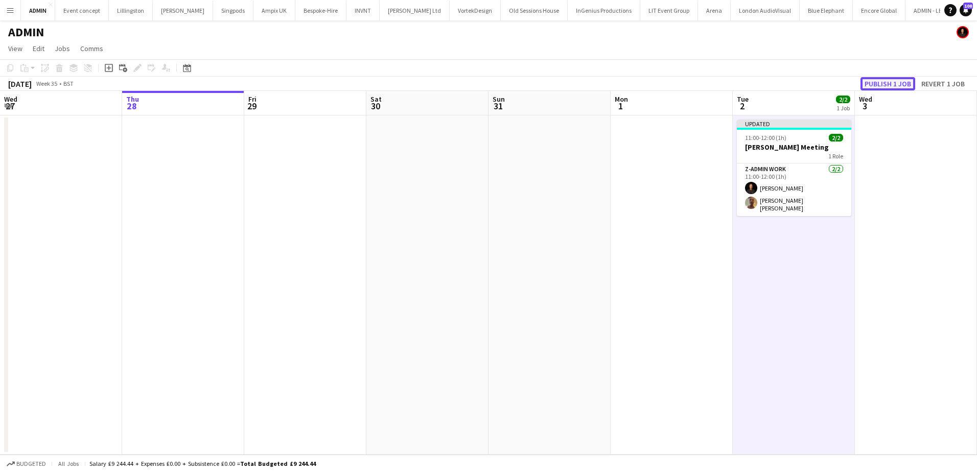
click at [898, 80] on button "Publish 1 job" at bounding box center [887, 83] width 55 height 13
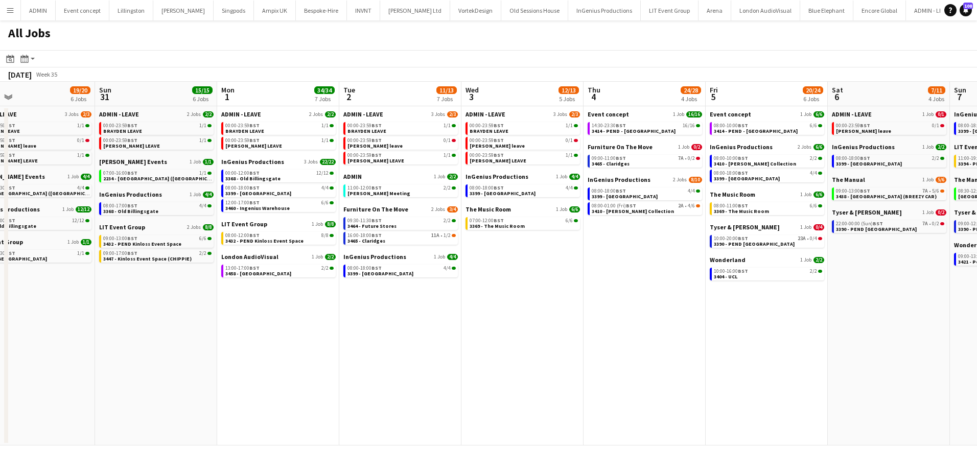
scroll to position [0, 290]
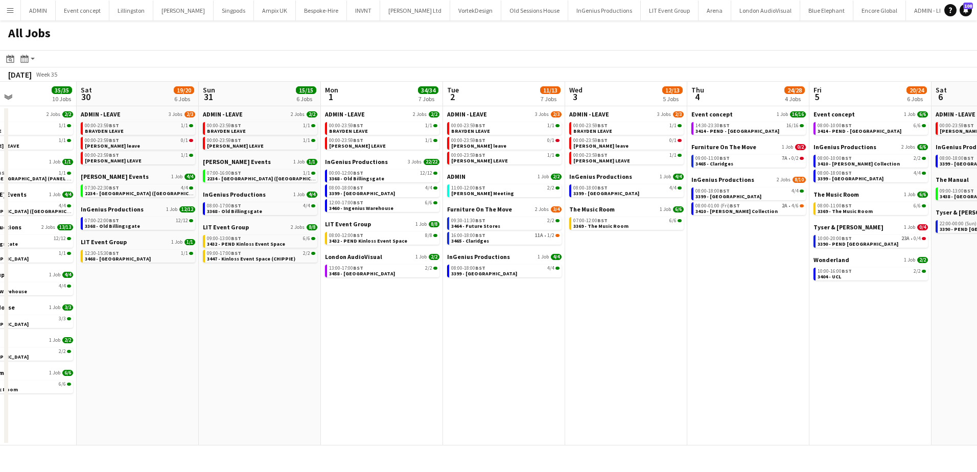
drag, startPoint x: 681, startPoint y: 357, endPoint x: 359, endPoint y: 310, distance: 324.9
click at [310, 335] on app-calendar-viewport "Wed 27 12/13 8 Jobs Thu 28 30/30 9 Jobs Fri 29 35/35 10 Jobs Sat 30 19/20 6 Job…" at bounding box center [488, 264] width 977 height 364
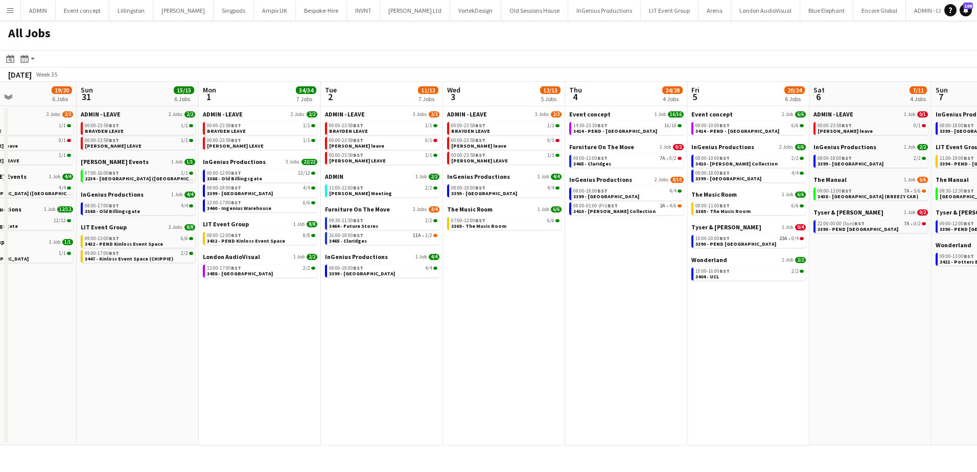
click at [9, 12] on app-icon "Menu" at bounding box center [10, 10] width 8 height 8
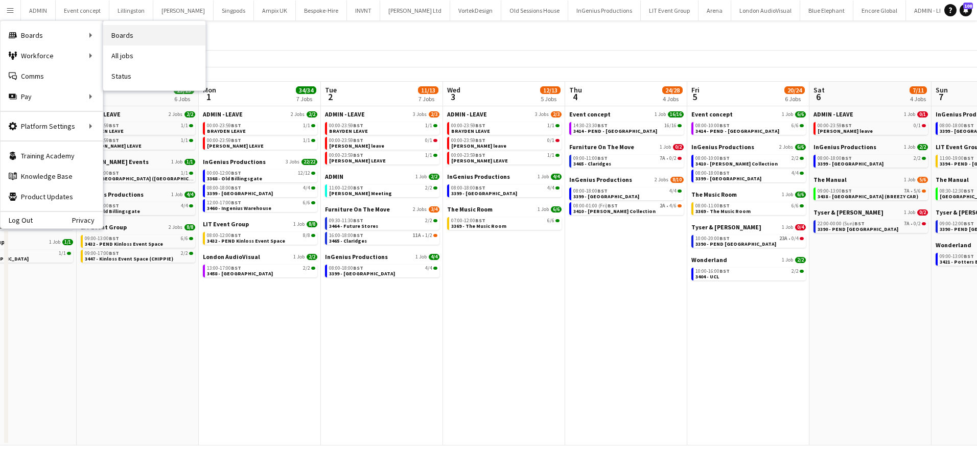
click at [120, 29] on link "Boards" at bounding box center [154, 35] width 102 height 20
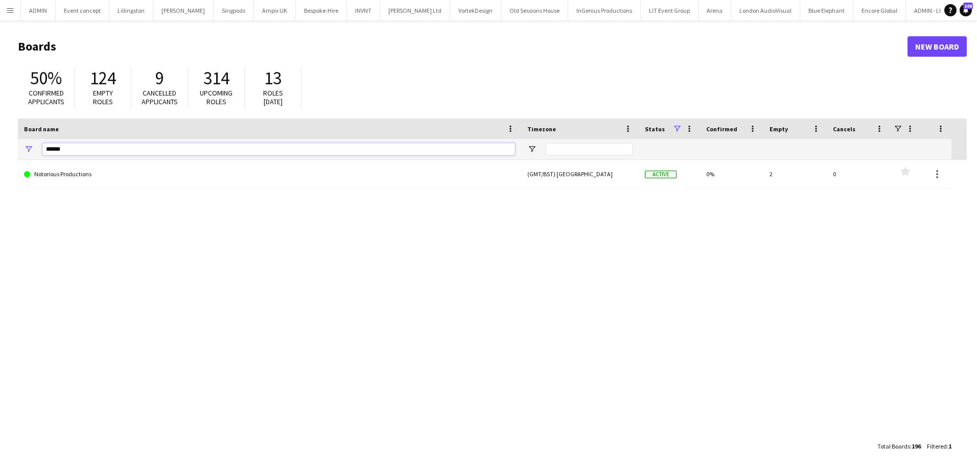
drag, startPoint x: 68, startPoint y: 152, endPoint x: 38, endPoint y: 152, distance: 30.1
click at [38, 152] on div "******" at bounding box center [269, 149] width 503 height 20
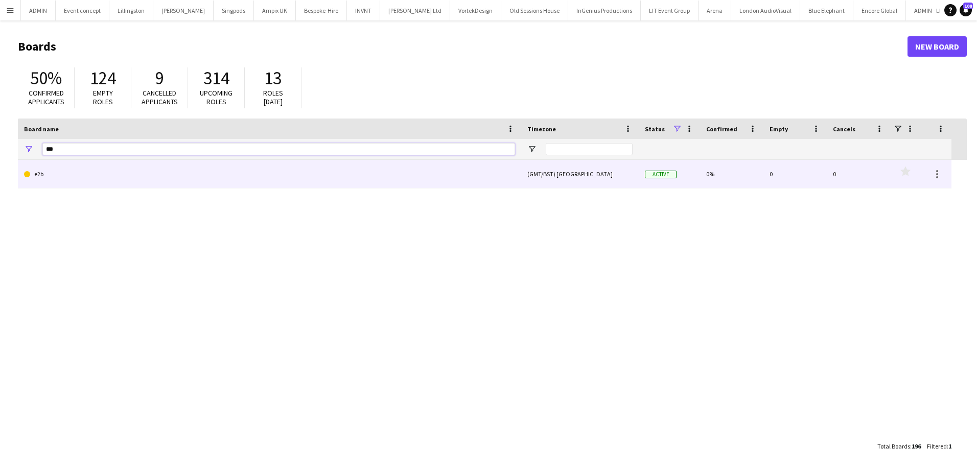
type input "***"
click at [79, 176] on link "e2b" at bounding box center [269, 174] width 491 height 29
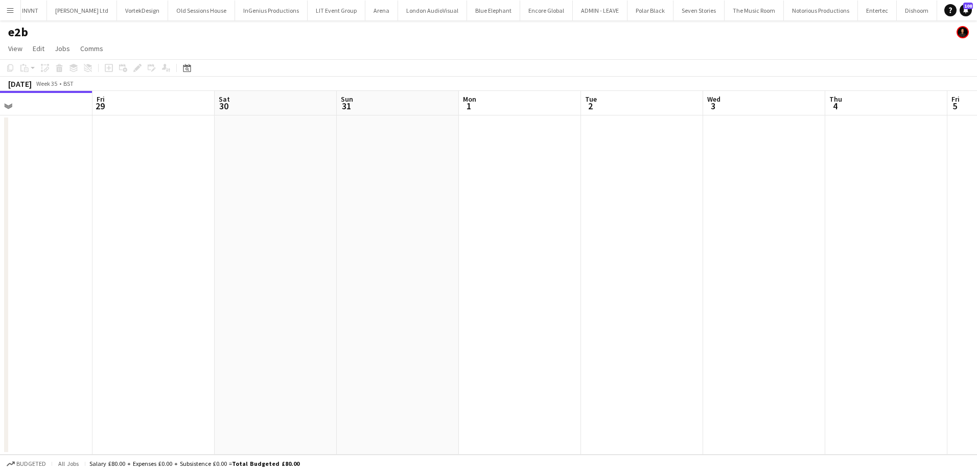
scroll to position [0, 402]
drag, startPoint x: 580, startPoint y: 202, endPoint x: 423, endPoint y: 195, distance: 157.5
click at [423, 195] on app-calendar-viewport "Mon 25 Tue 26 Wed 27 Thu 28 Fri 29 Sat 30 Sun 31 Mon 1 Tue 2 Wed 3 Thu 4 Fri 5 …" at bounding box center [488, 273] width 977 height 364
click at [734, 142] on app-date-cell at bounding box center [758, 284] width 122 height 339
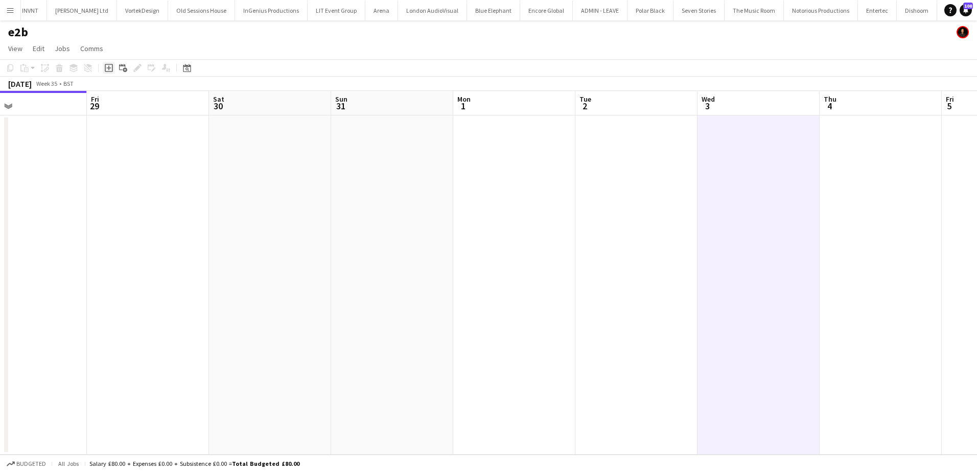
click at [109, 69] on icon "Add job" at bounding box center [109, 68] width 8 height 8
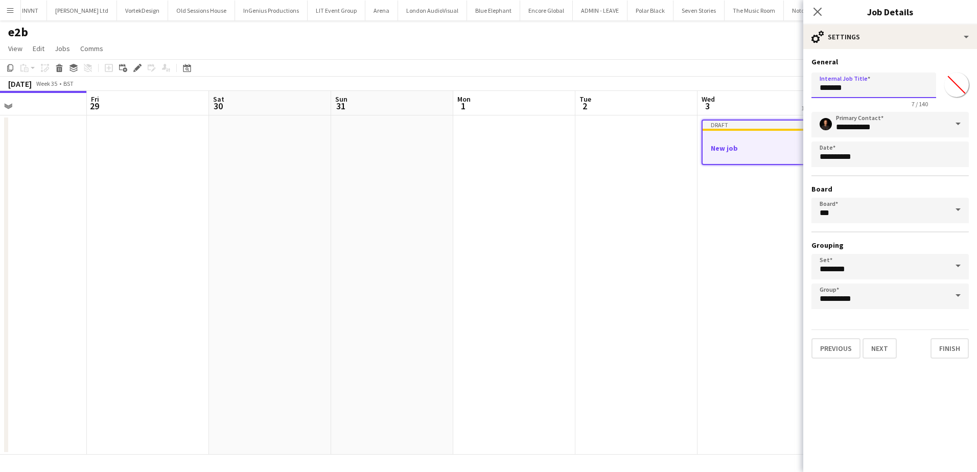
drag, startPoint x: 860, startPoint y: 85, endPoint x: 787, endPoint y: 85, distance: 72.6
click at [787, 85] on body "Menu Boards Boards Boards All jobs Status Workforce Workforce My Workforce Recr…" at bounding box center [488, 236] width 977 height 472
type input "**********"
click at [886, 347] on button "Next" at bounding box center [879, 348] width 34 height 20
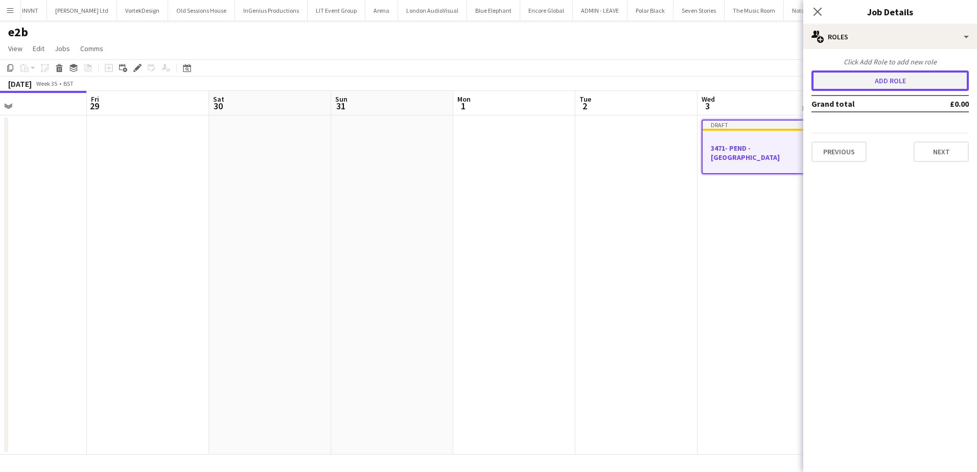
click at [887, 79] on button "Add role" at bounding box center [889, 81] width 157 height 20
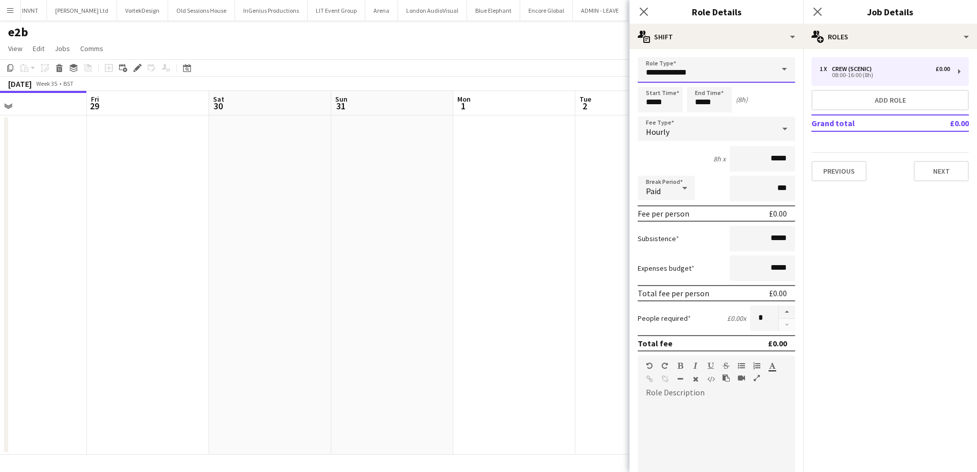
click at [735, 74] on input "**********" at bounding box center [716, 70] width 157 height 26
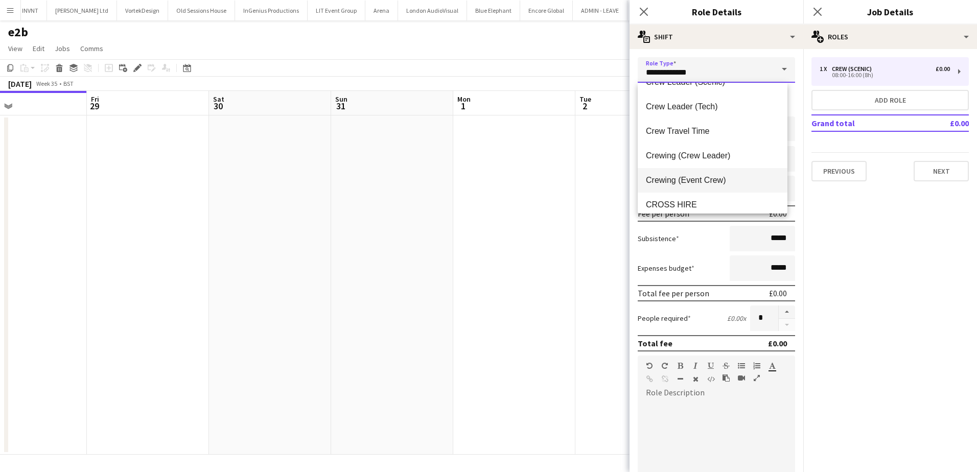
scroll to position [102, 0]
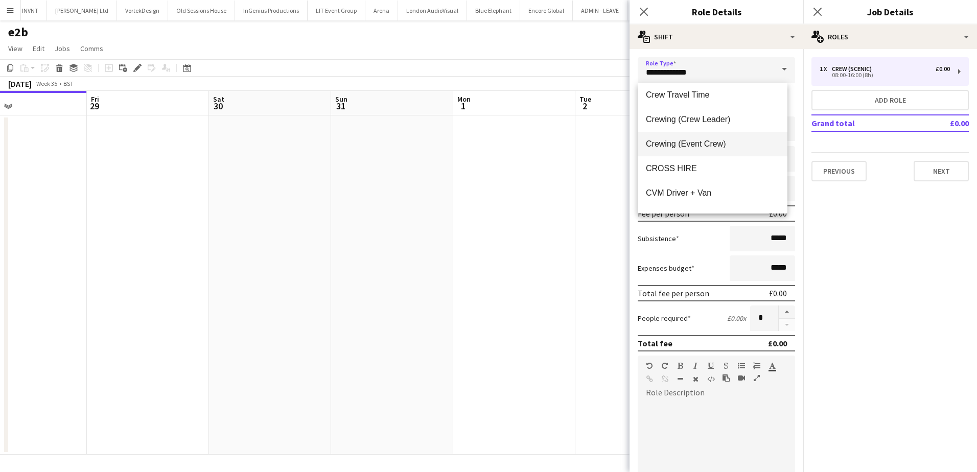
click at [725, 142] on span "Crewing (Event Crew)" at bounding box center [712, 144] width 133 height 10
type input "**********"
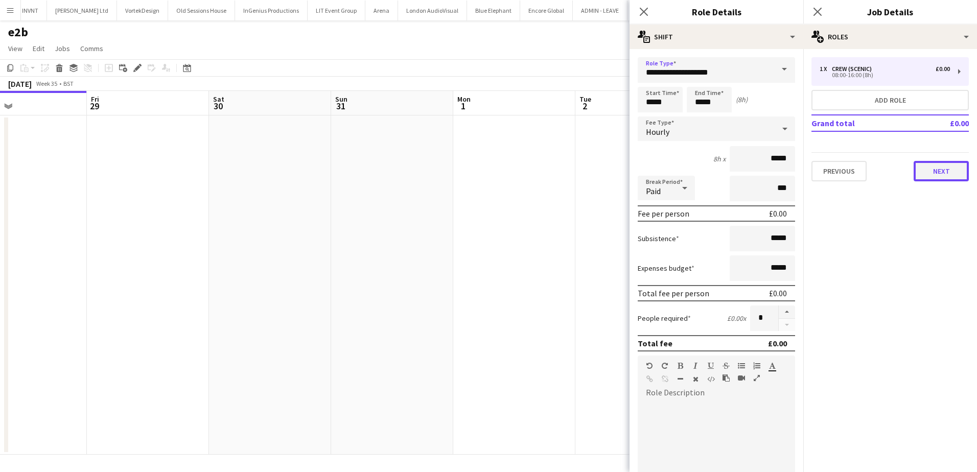
click at [929, 174] on button "Next" at bounding box center [941, 171] width 55 height 20
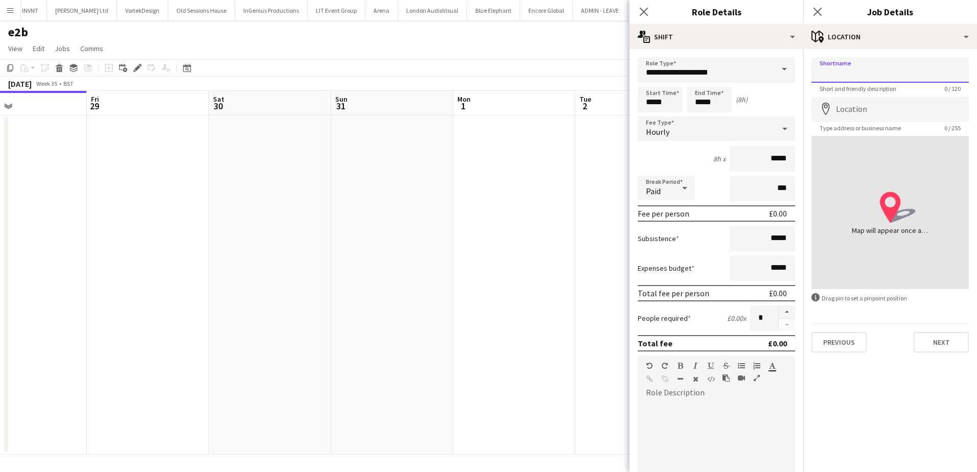
click at [867, 76] on input "Shortname" at bounding box center [889, 70] width 157 height 26
paste input "********"
type input "********"
click at [857, 109] on input "Location" at bounding box center [889, 110] width 157 height 26
paste input "********"
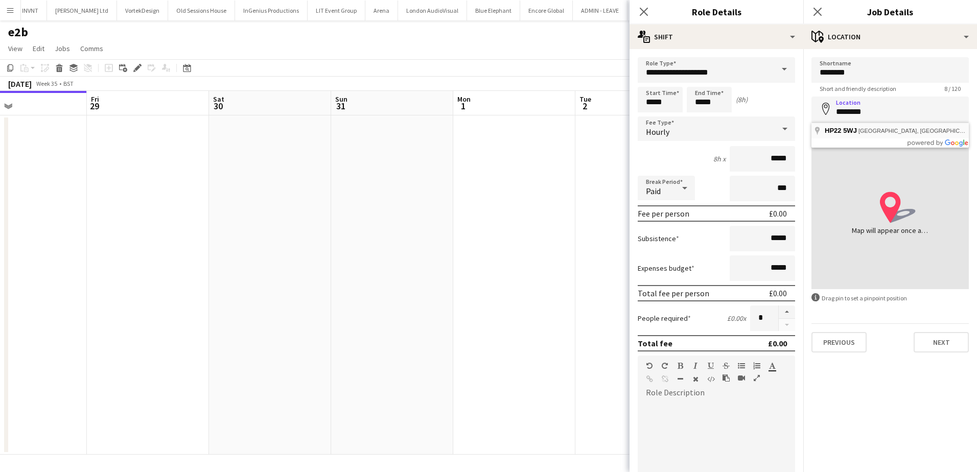
type input "**********"
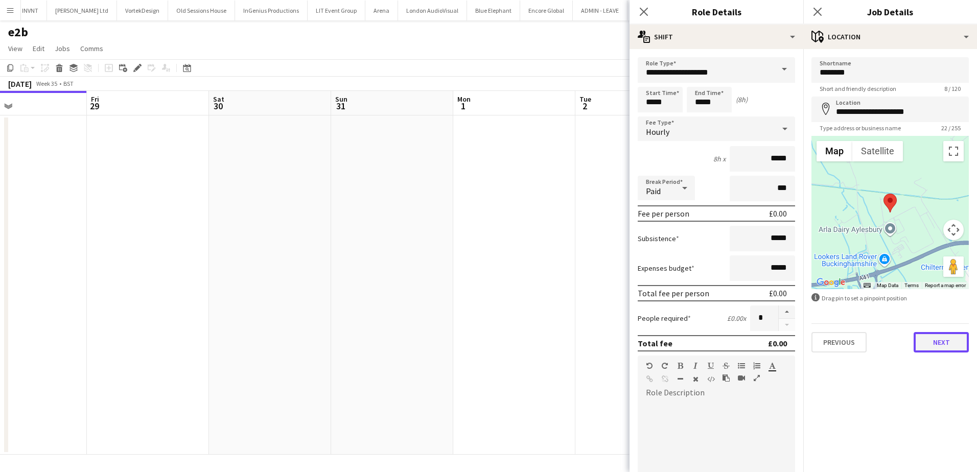
click at [927, 339] on button "Next" at bounding box center [941, 342] width 55 height 20
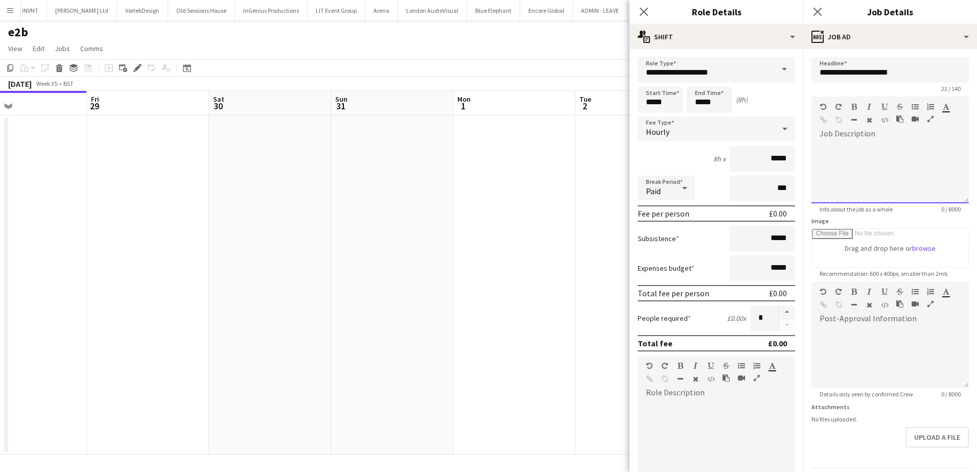
click at [860, 180] on div at bounding box center [889, 172] width 157 height 61
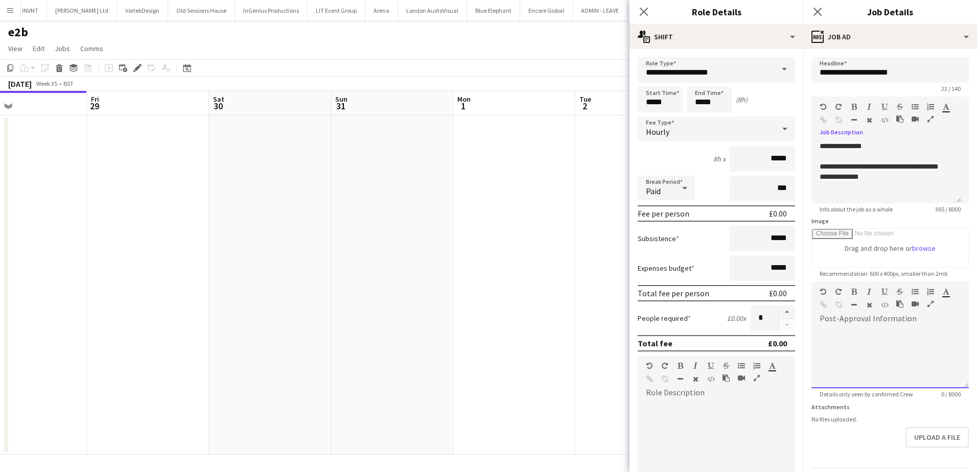
click at [876, 331] on div at bounding box center [889, 357] width 157 height 61
click at [843, 333] on div "**********" at bounding box center [886, 357] width 150 height 61
click at [569, 222] on app-date-cell at bounding box center [514, 284] width 122 height 339
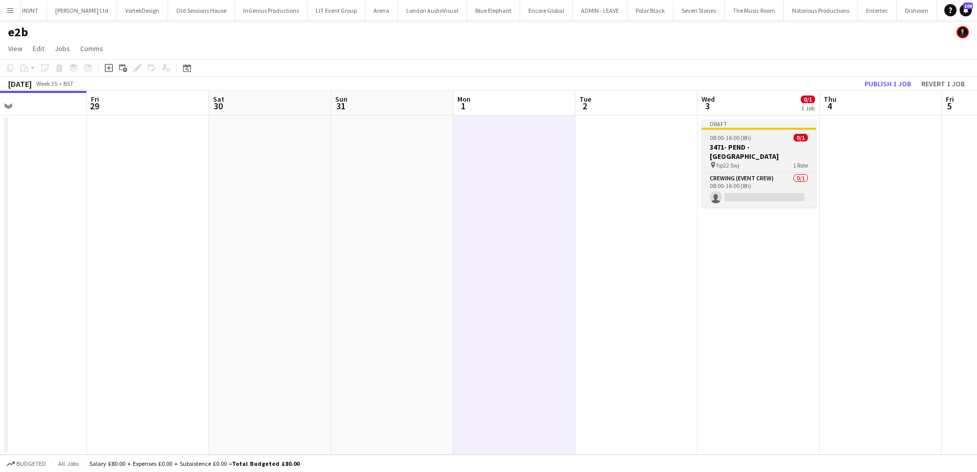
click at [733, 140] on span "08:00-16:00 (8h)" at bounding box center [730, 138] width 41 height 8
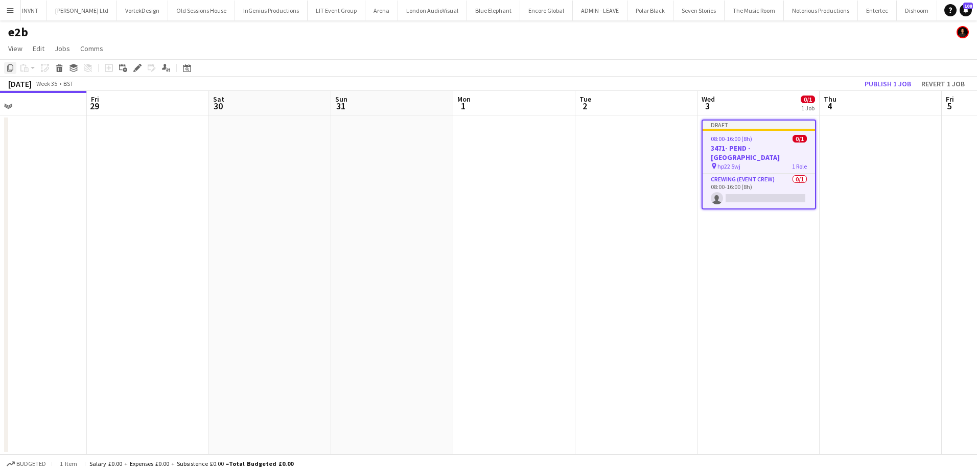
click at [8, 71] on icon at bounding box center [10, 67] width 6 height 7
click at [869, 149] on app-date-cell at bounding box center [881, 284] width 122 height 339
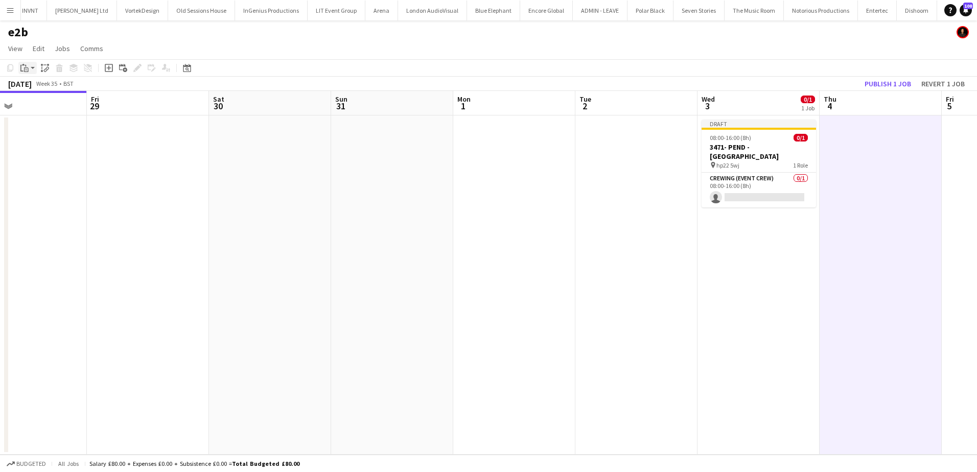
click at [30, 71] on div "Paste" at bounding box center [24, 68] width 12 height 12
click at [41, 87] on link "Paste Ctrl+V" at bounding box center [75, 87] width 96 height 9
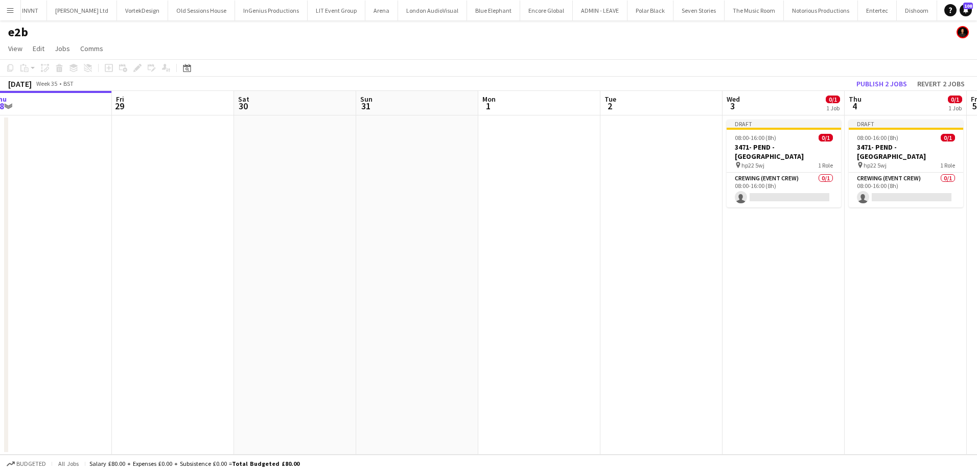
scroll to position [0, 338]
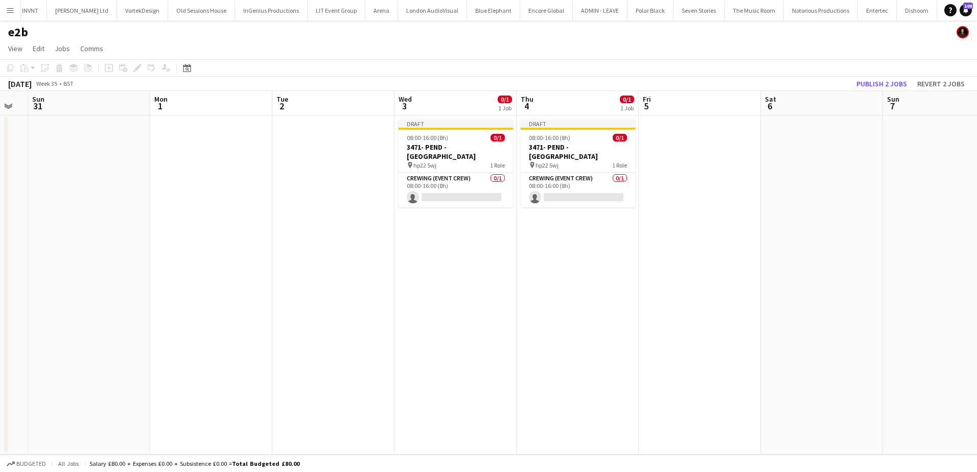
drag, startPoint x: 770, startPoint y: 279, endPoint x: 467, endPoint y: 237, distance: 305.9
click at [467, 237] on app-calendar-viewport "Thu 28 Fri 29 Sat 30 Sun 31 Mon 1 Tue 2 Wed 3 0/1 1 Job Thu 4 0/1 1 Job Fri 5 S…" at bounding box center [488, 273] width 977 height 364
click at [683, 149] on app-date-cell at bounding box center [700, 284] width 122 height 339
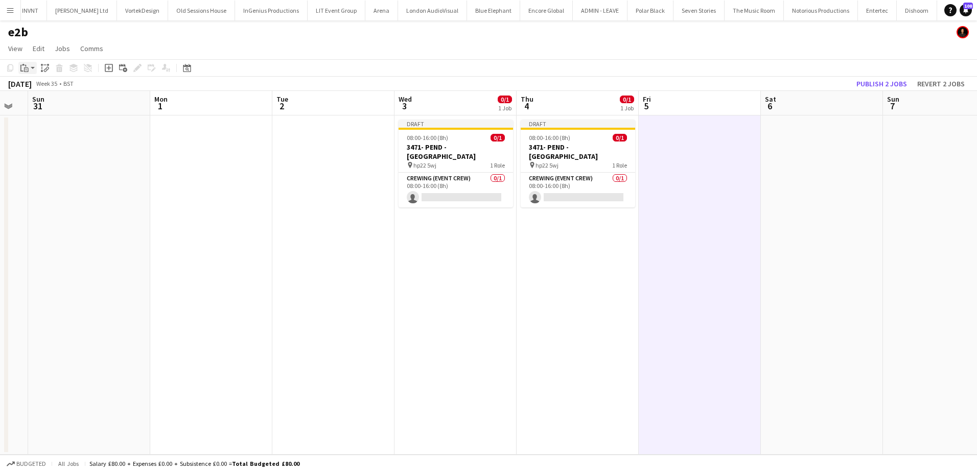
click at [29, 70] on div "Paste" at bounding box center [24, 68] width 12 height 12
click at [36, 87] on link "Paste Ctrl+V" at bounding box center [75, 87] width 96 height 9
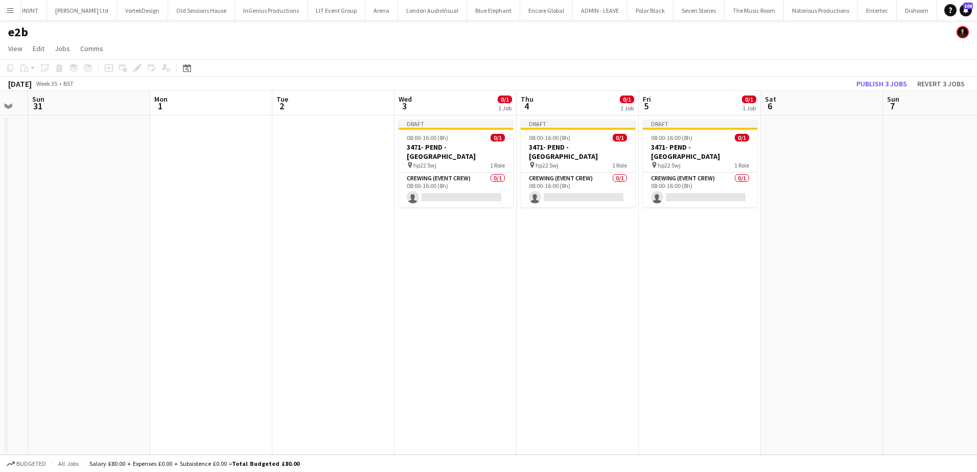
click at [658, 291] on app-date-cell "Draft 08:00-16:00 (8h) 0/1 3471- PEND - Newcastle pin hp22 5wj 1 Role Crewing (…" at bounding box center [700, 284] width 122 height 339
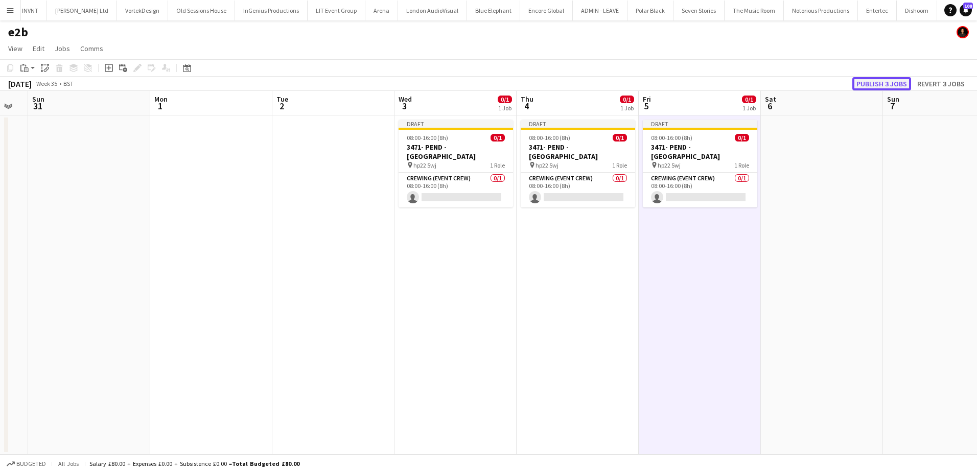
click at [886, 82] on button "Publish 3 jobs" at bounding box center [881, 83] width 59 height 13
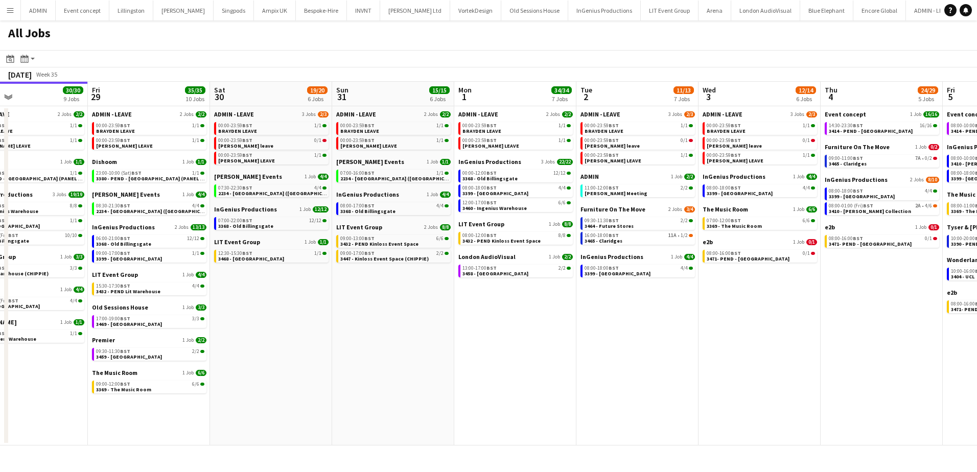
drag, startPoint x: 788, startPoint y: 304, endPoint x: 506, endPoint y: 282, distance: 282.4
click at [506, 282] on app-calendar-viewport "Mon 25 3/3 3 Jobs Tue 26 25/25 9 Jobs Wed 27 12/13 8 Jobs Thu 28 30/30 9 Jobs F…" at bounding box center [488, 264] width 977 height 364
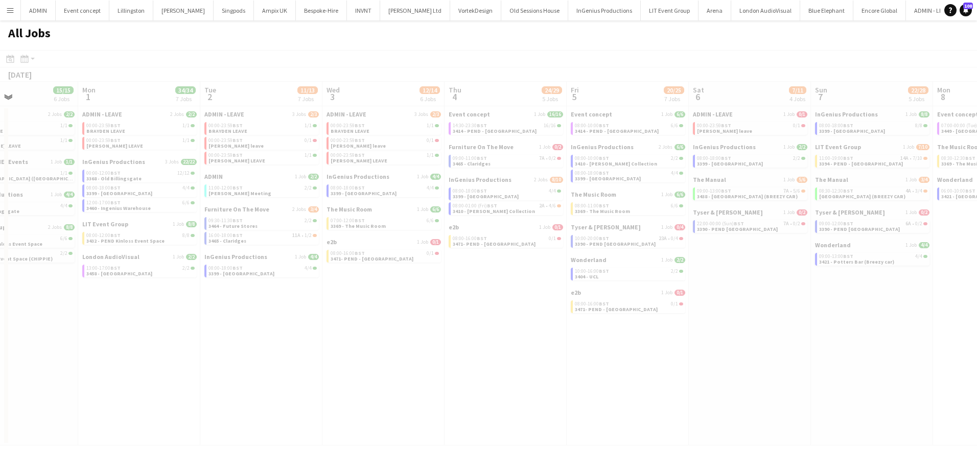
scroll to position [0, 286]
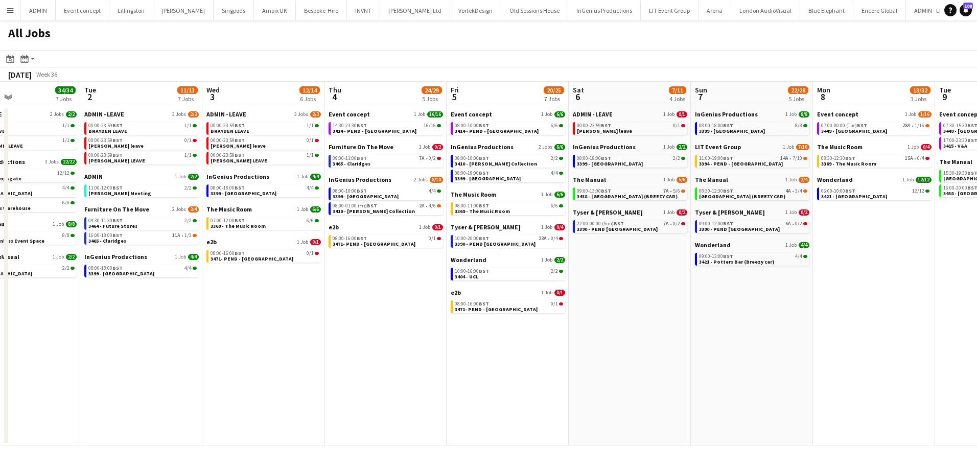
drag, startPoint x: 774, startPoint y: 293, endPoint x: 403, endPoint y: 239, distance: 374.9
click at [403, 239] on app-calendar-viewport "Sat 30 19/20 6 Jobs Sun 31 15/15 6 Jobs Mon 1 34/34 7 Jobs Tue 2 11/13 7 Jobs W…" at bounding box center [488, 264] width 977 height 364
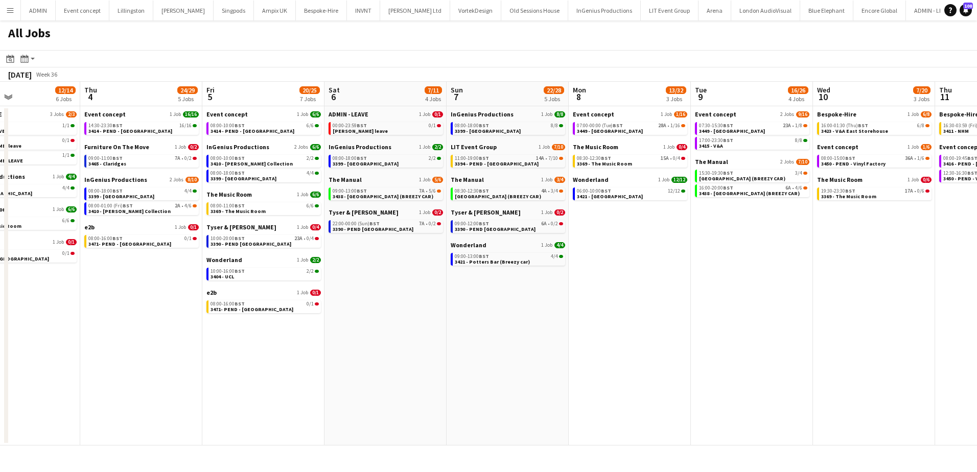
click at [437, 360] on app-all-jobs "All Jobs Date picker [DATE] [DATE] [DATE] M [DATE] T [DATE] W [DATE] T [DATE] F…" at bounding box center [488, 232] width 977 height 425
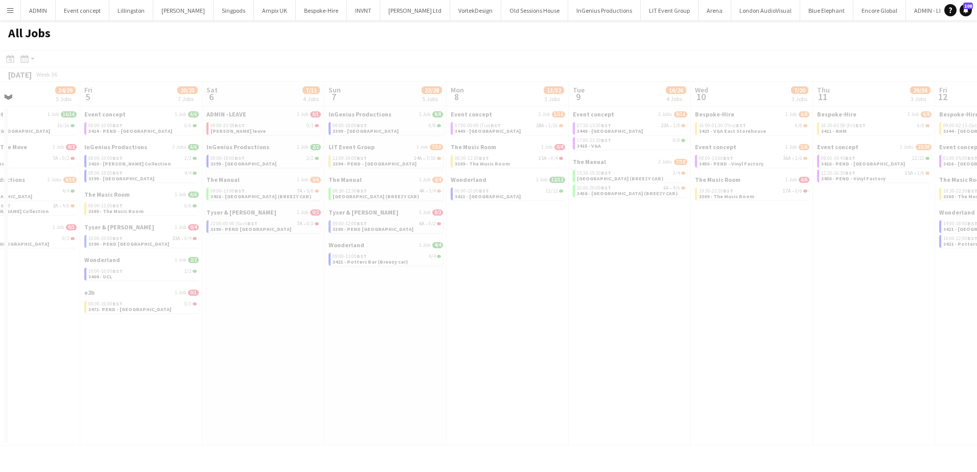
drag, startPoint x: 684, startPoint y: 367, endPoint x: 220, endPoint y: 347, distance: 463.9
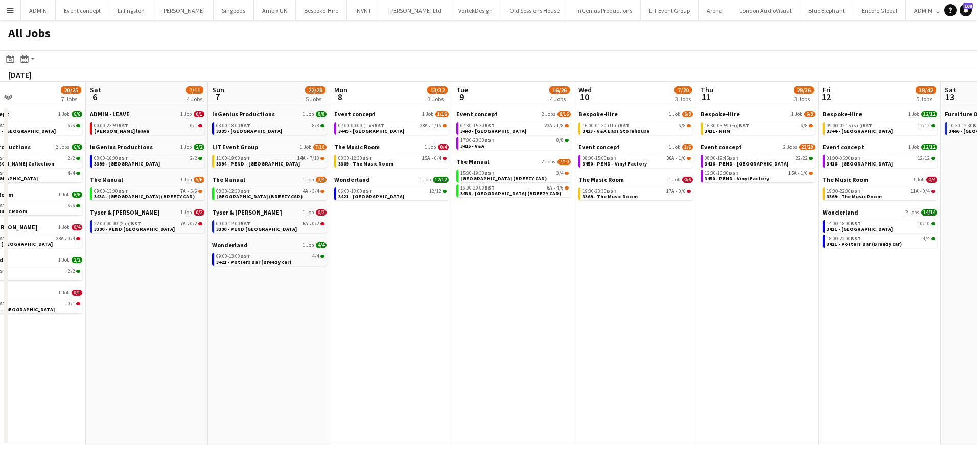
scroll to position [0, 378]
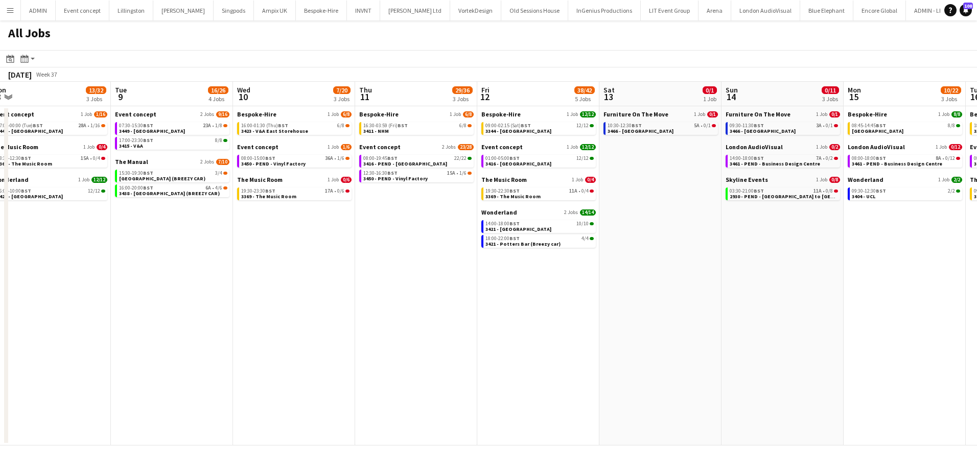
drag, startPoint x: 738, startPoint y: 357, endPoint x: 282, endPoint y: 352, distance: 456.3
click at [282, 352] on app-calendar-viewport "Fri 5 20/25 7 Jobs Sat 6 7/11 4 Jobs Sun 7 22/28 5 Jobs Mon 8 13/32 3 Jobs Tue …" at bounding box center [488, 264] width 977 height 364
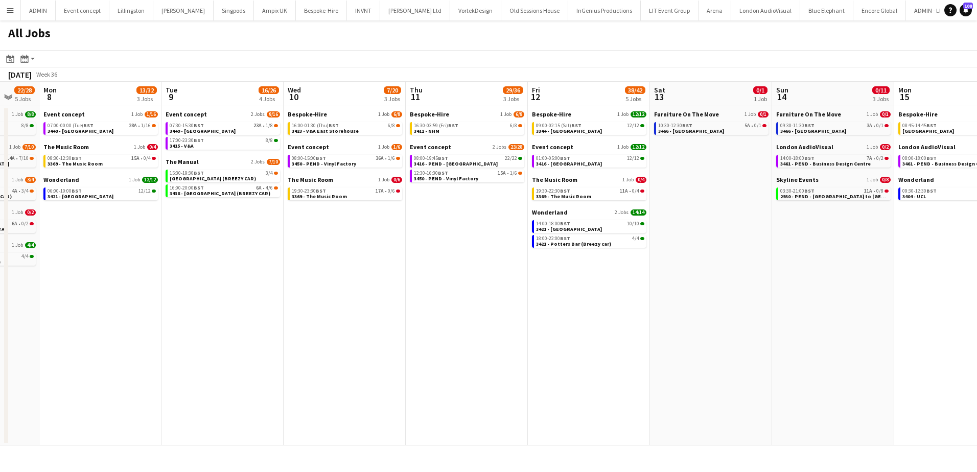
scroll to position [0, 310]
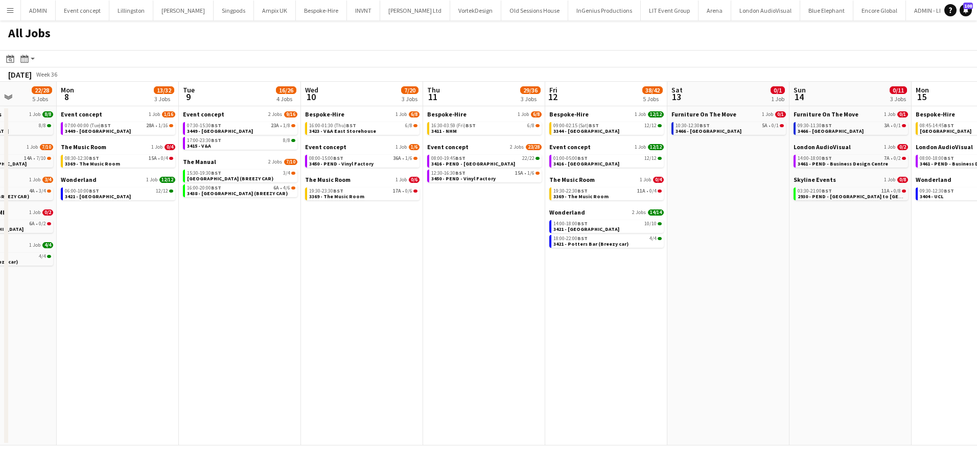
drag, startPoint x: 571, startPoint y: 379, endPoint x: 639, endPoint y: 380, distance: 68.0
click at [639, 380] on app-calendar-viewport "Fri 5 20/25 7 Jobs Sat 6 7/11 4 Jobs Sun 7 22/28 5 Jobs Mon 8 13/32 3 Jobs Tue …" at bounding box center [488, 264] width 977 height 364
